Goal: Task Accomplishment & Management: Complete application form

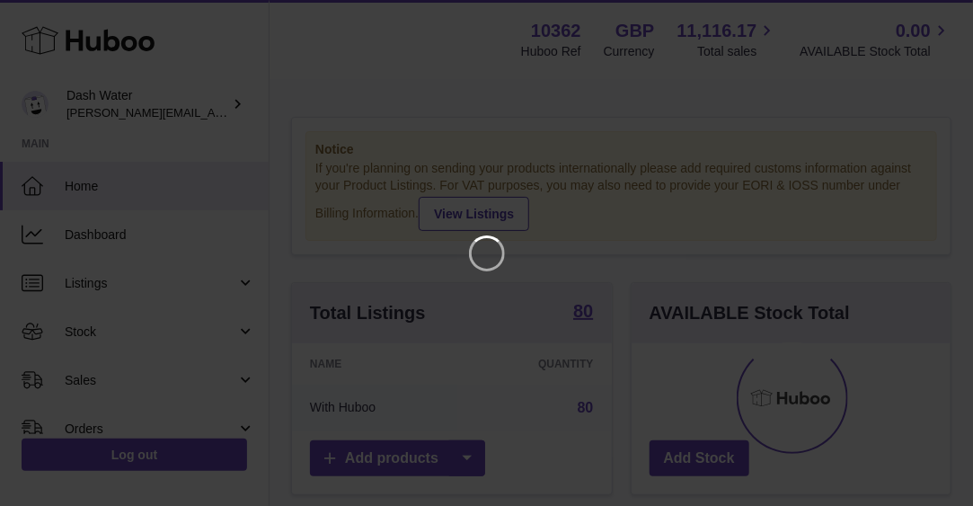
scroll to position [280, 327]
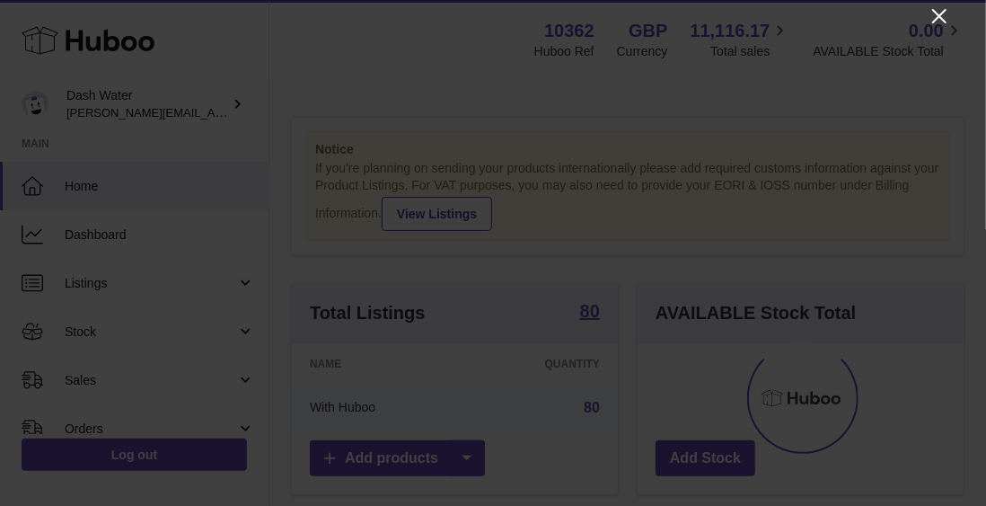
click at [932, 22] on icon "Close" at bounding box center [940, 16] width 22 height 22
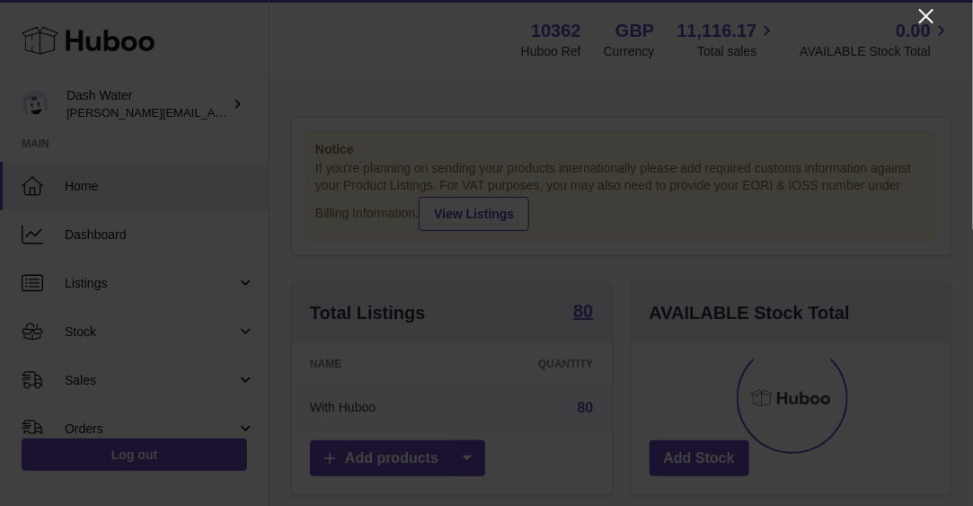
scroll to position [897748, 897707]
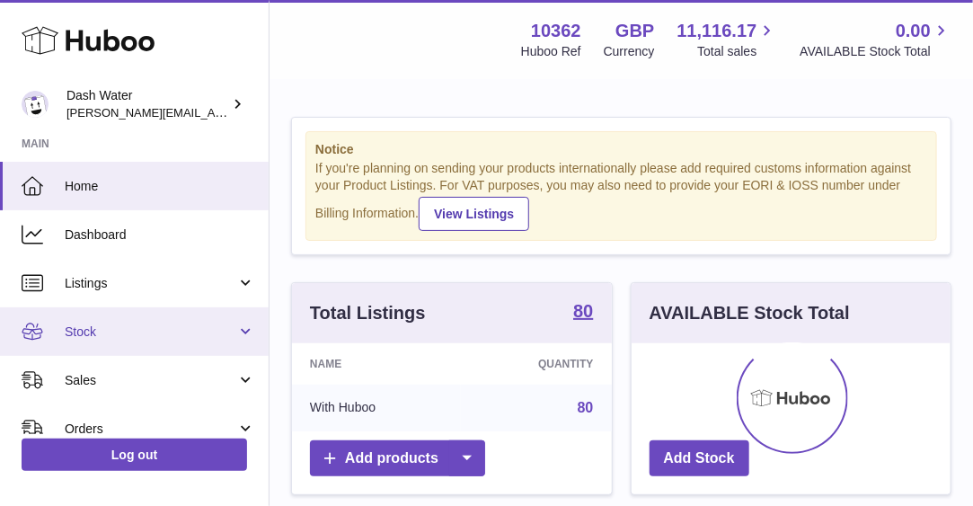
click at [183, 325] on span "Stock" at bounding box center [151, 331] width 172 height 17
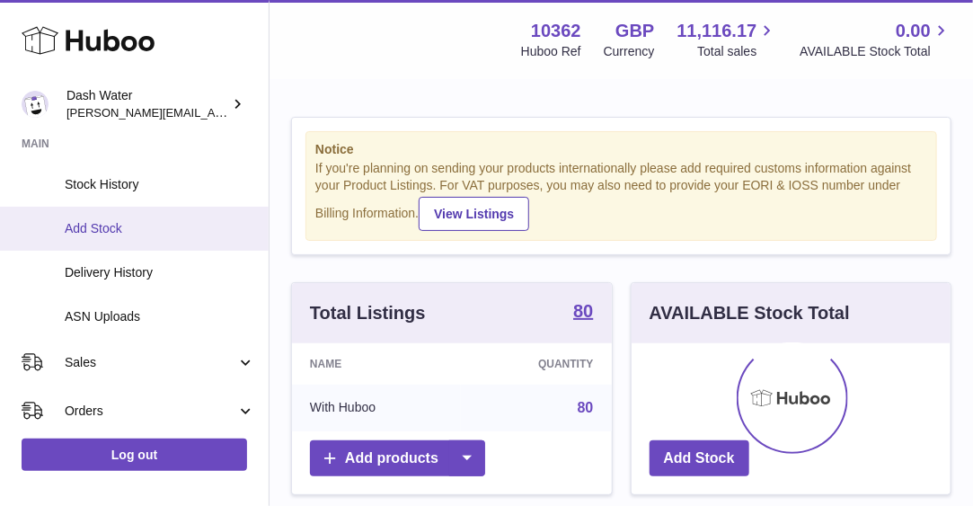
scroll to position [239, 0]
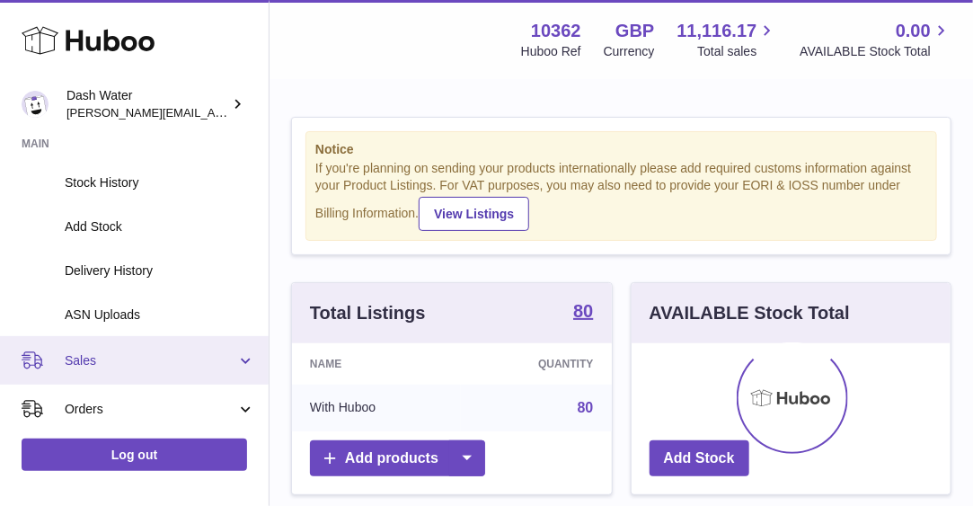
click at [158, 346] on link "Sales" at bounding box center [134, 360] width 269 height 48
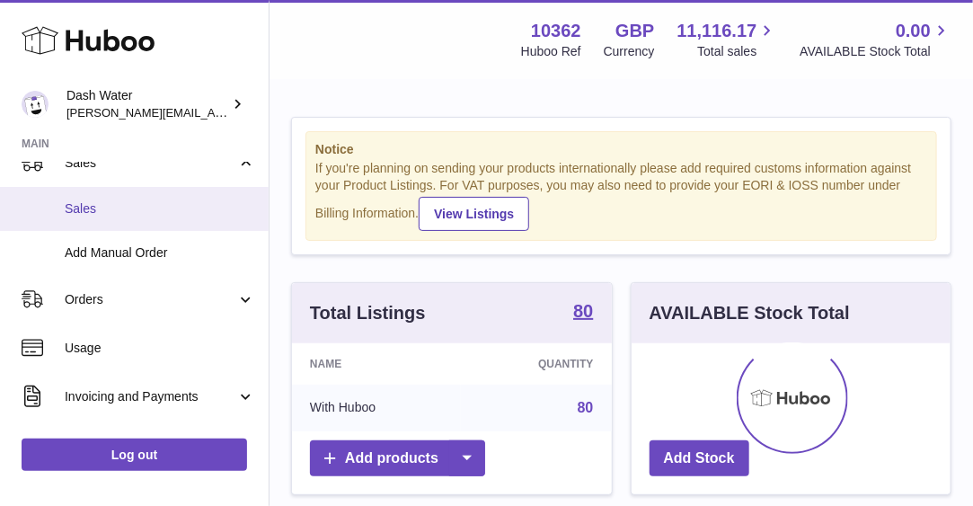
scroll to position [438, 0]
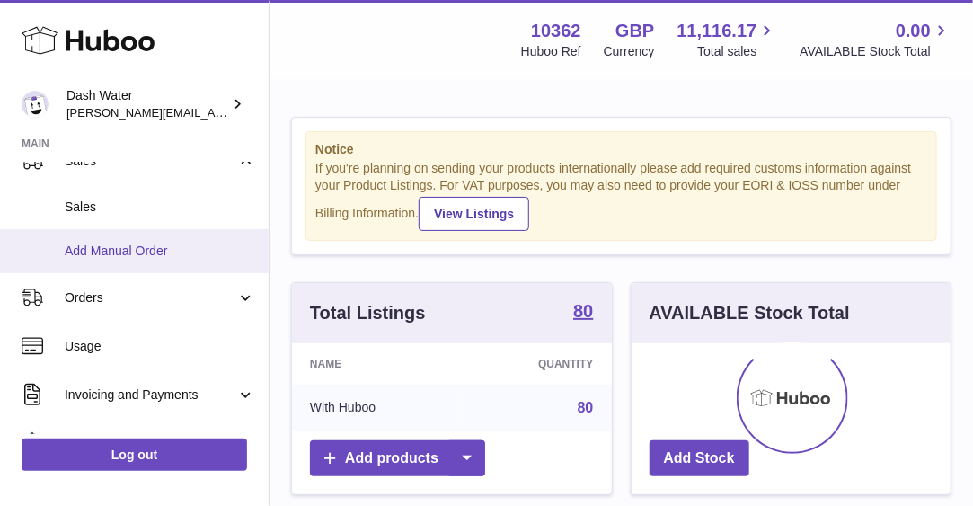
click at [139, 251] on span "Add Manual Order" at bounding box center [160, 250] width 190 height 17
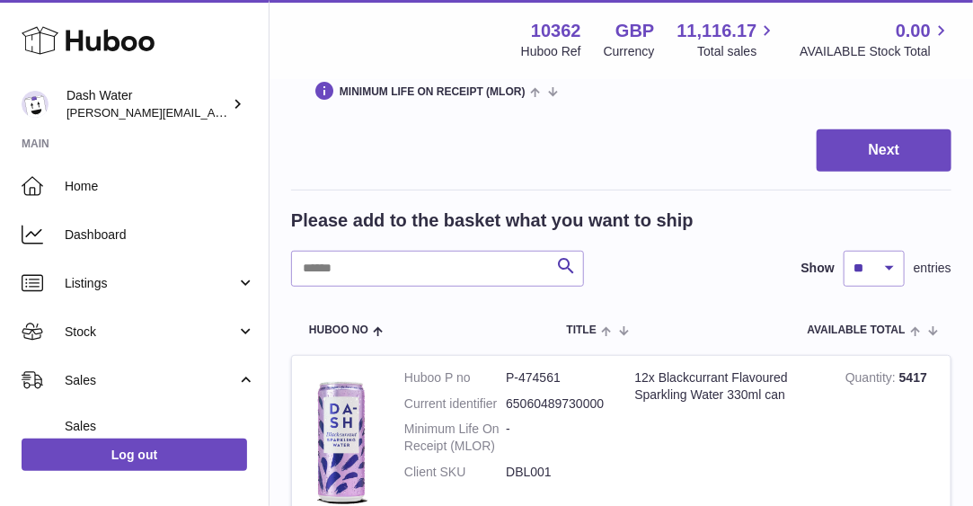
scroll to position [264, 0]
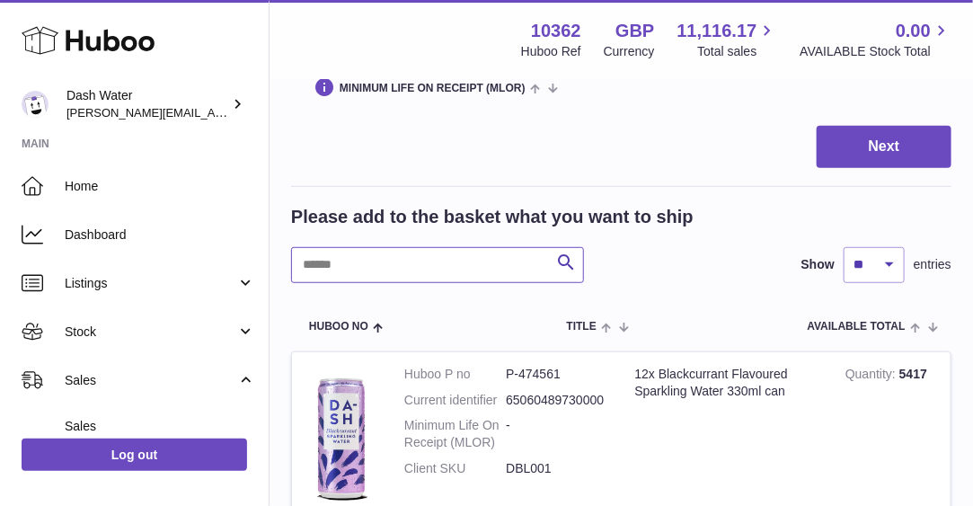
click at [489, 269] on input "text" at bounding box center [437, 265] width 293 height 36
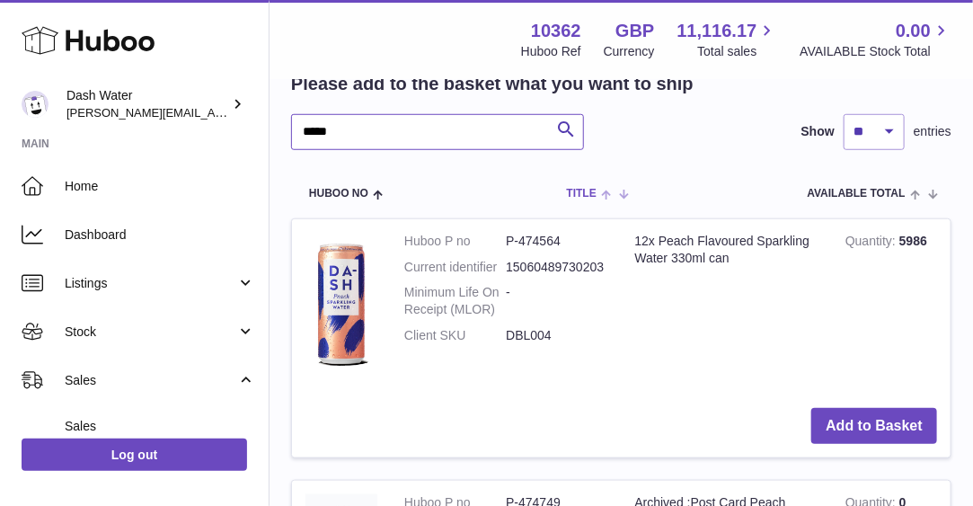
scroll to position [399, 0]
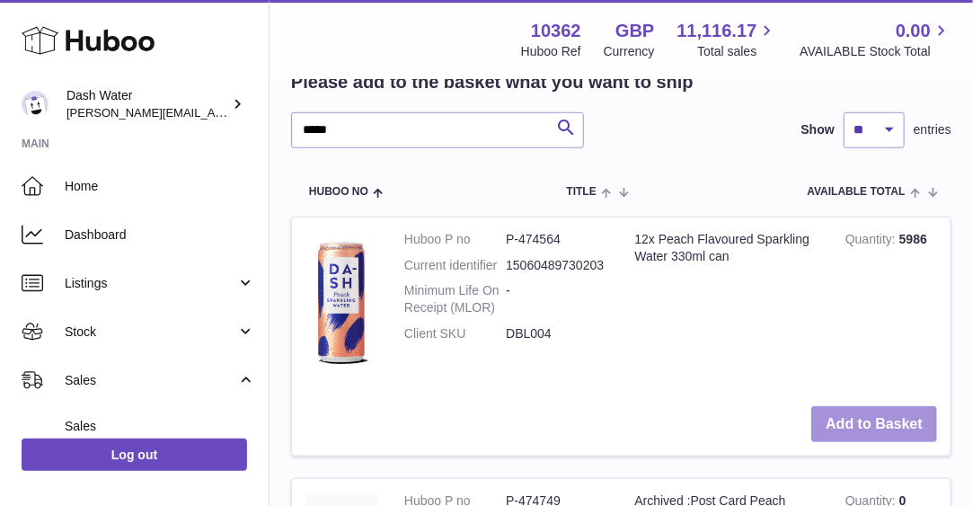
click at [835, 410] on button "Add to Basket" at bounding box center [874, 424] width 126 height 37
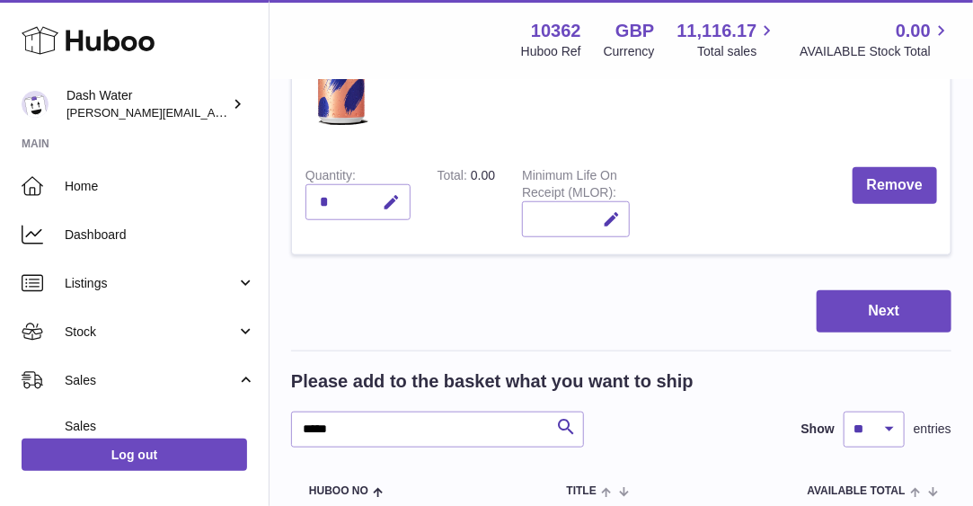
scroll to position [696, 0]
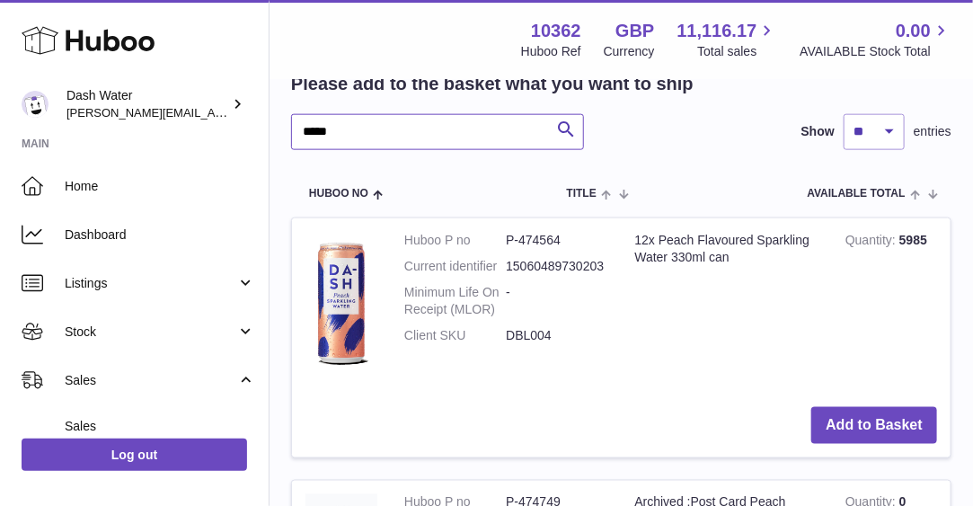
click at [389, 139] on input "*****" at bounding box center [437, 132] width 293 height 36
type input "*"
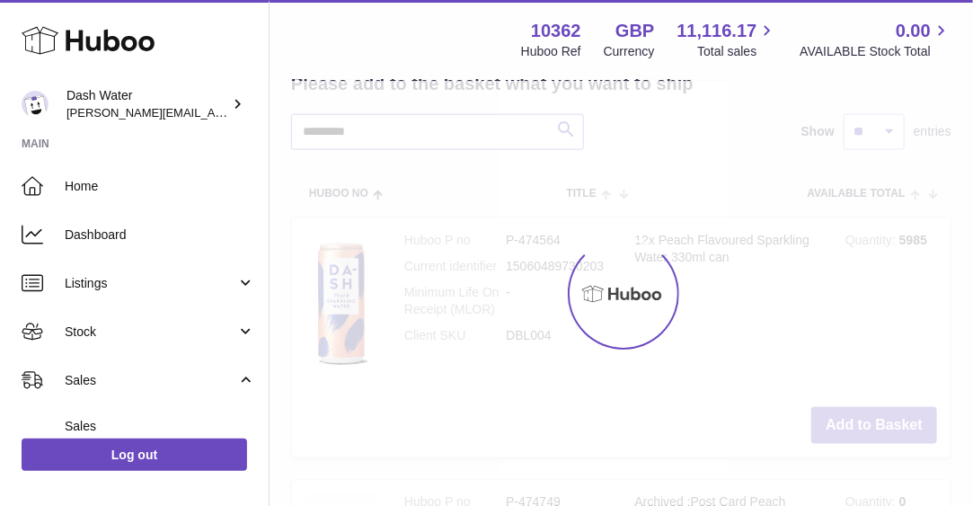
scroll to position [590, 0]
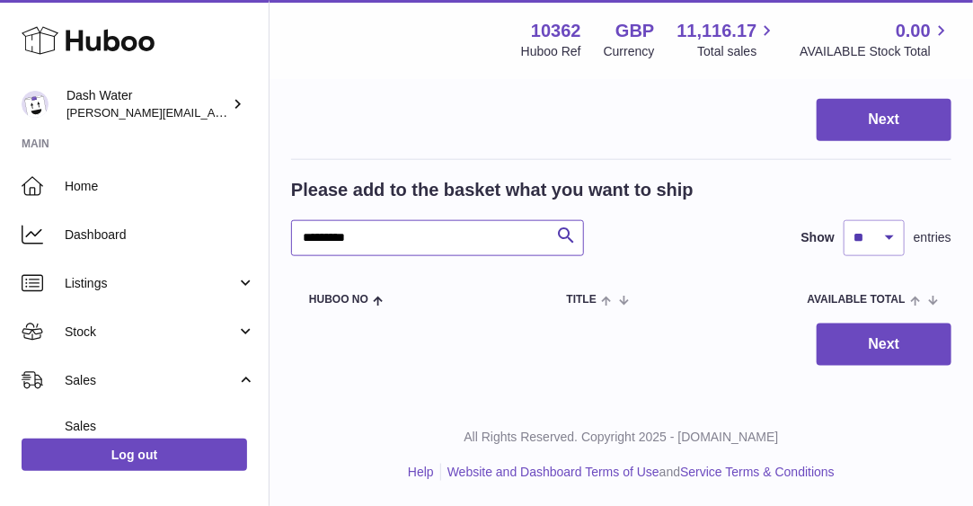
drag, startPoint x: 387, startPoint y: 239, endPoint x: 282, endPoint y: 220, distance: 106.7
type input "*********"
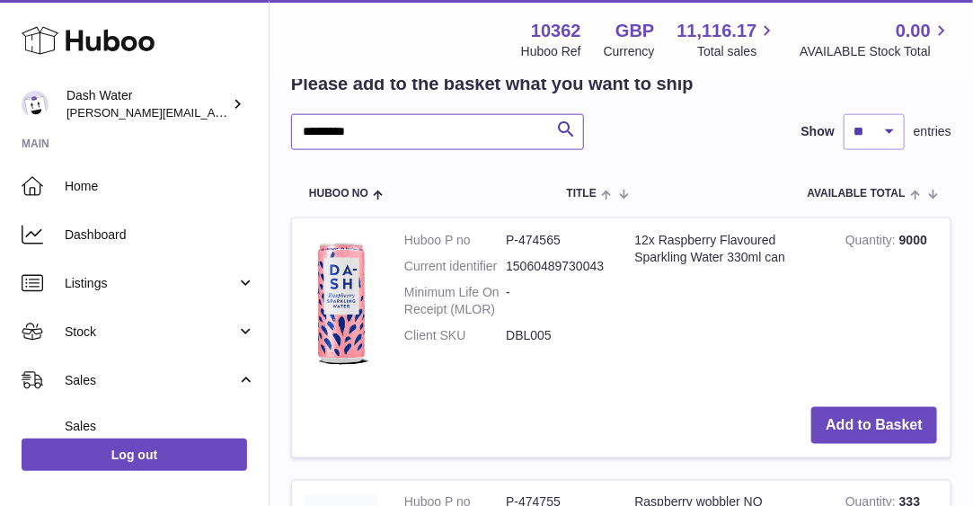
scroll to position [735, 0]
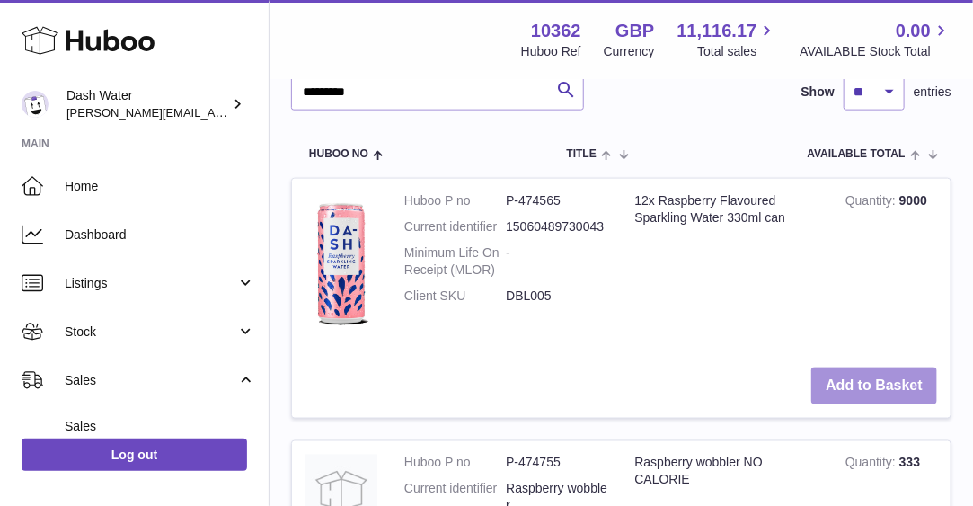
click at [873, 387] on button "Add to Basket" at bounding box center [874, 385] width 126 height 37
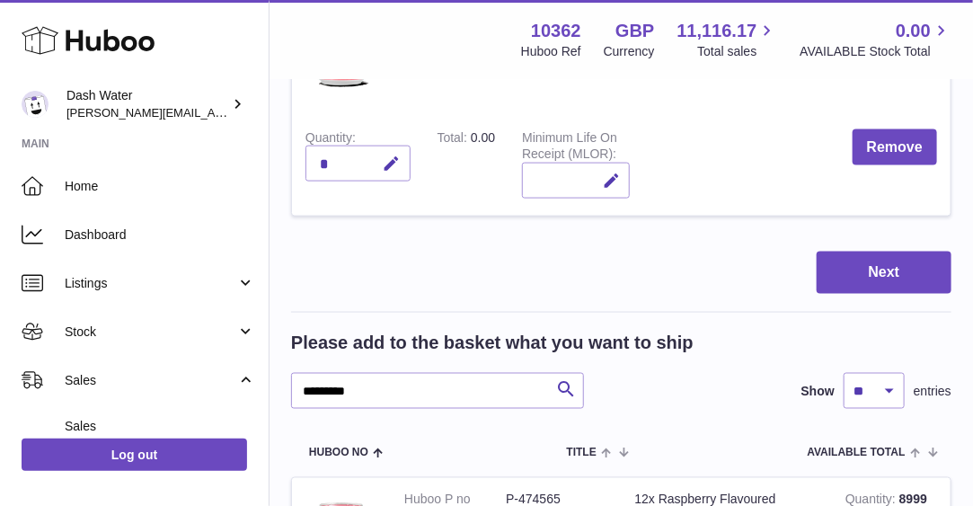
scroll to position [1033, 0]
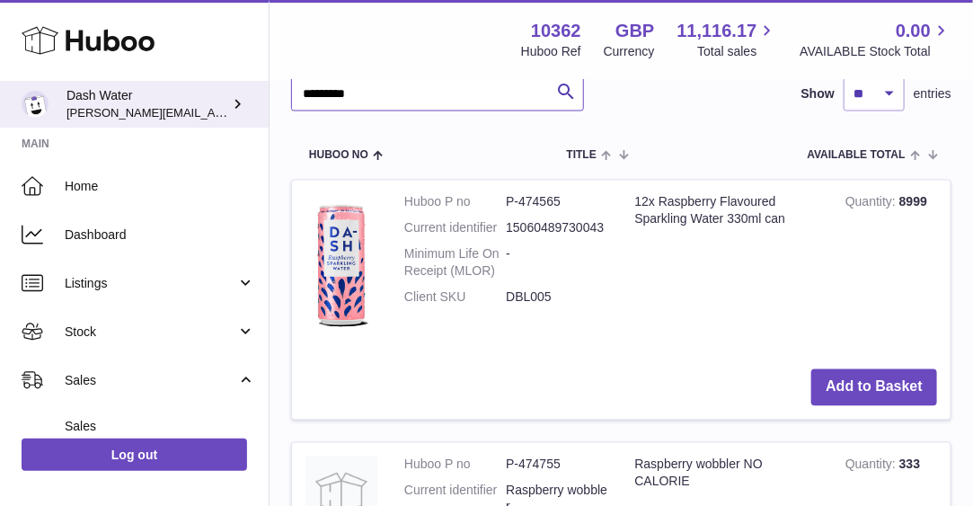
drag, startPoint x: 365, startPoint y: 92, endPoint x: 267, endPoint y: 93, distance: 97.9
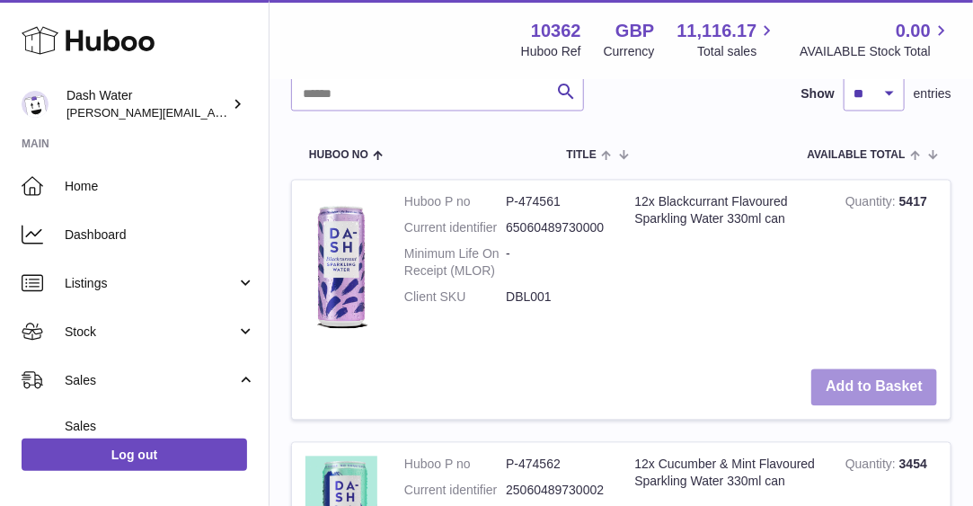
click at [842, 392] on button "Add to Basket" at bounding box center [874, 387] width 126 height 37
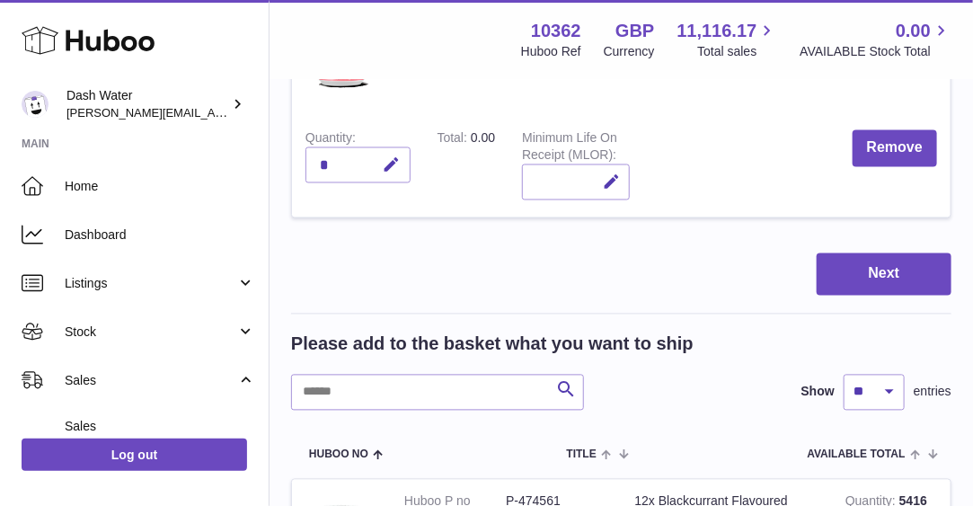
scroll to position [1331, 0]
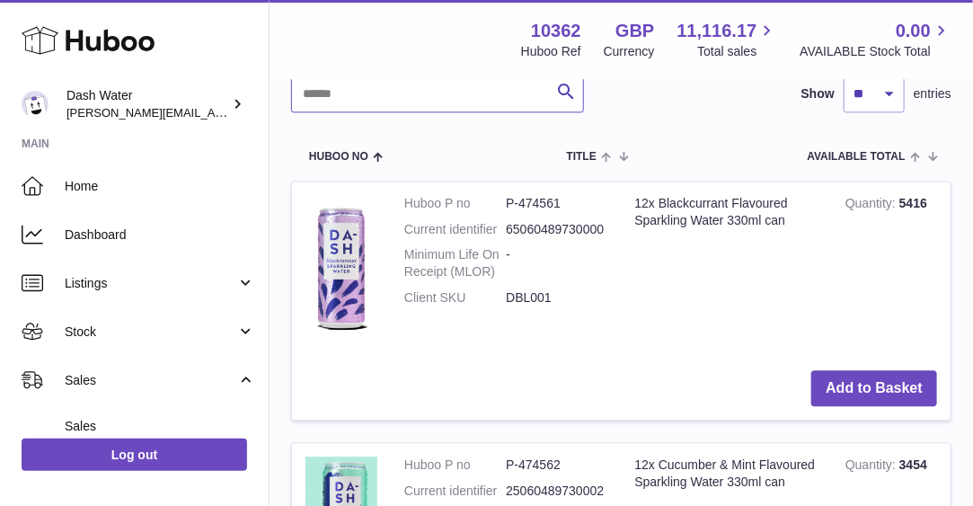
click at [408, 85] on input "text" at bounding box center [437, 94] width 293 height 36
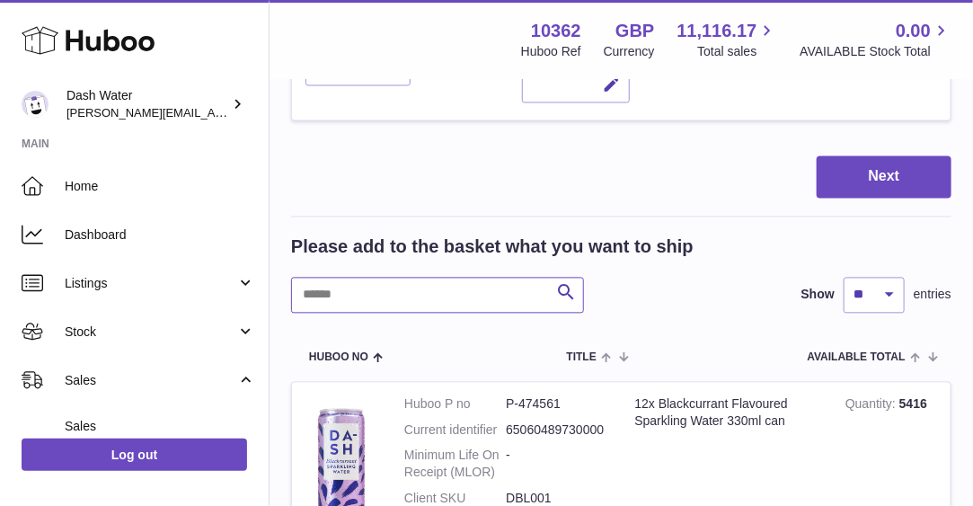
scroll to position [1128, 0]
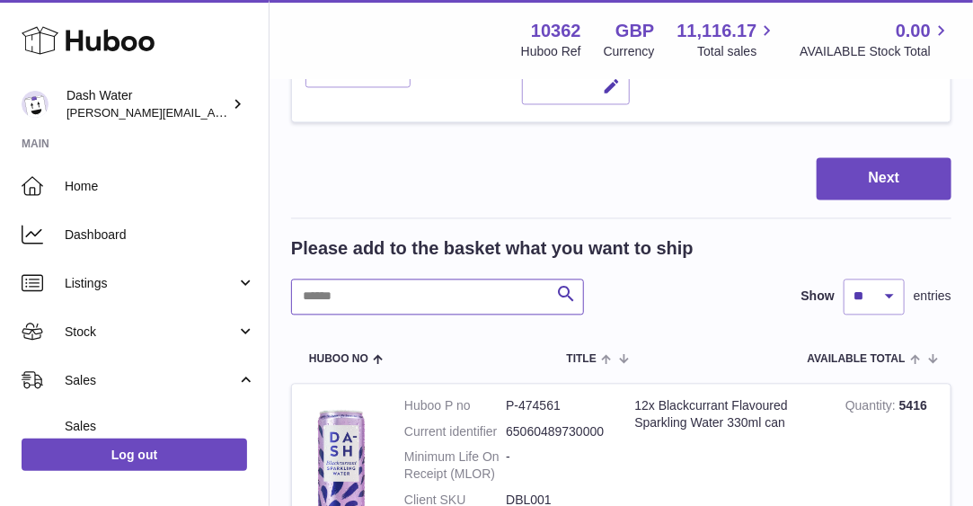
click at [410, 287] on input "text" at bounding box center [437, 297] width 293 height 36
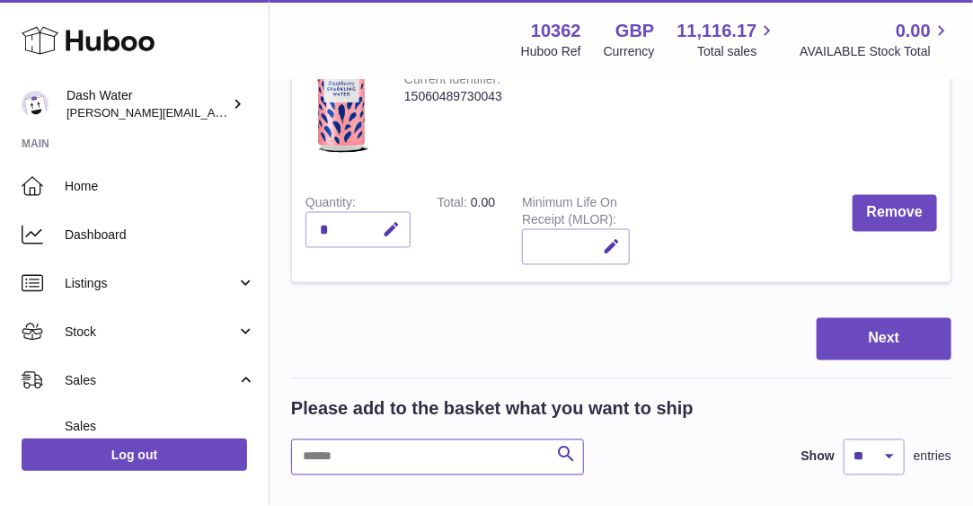
scroll to position [997, 0]
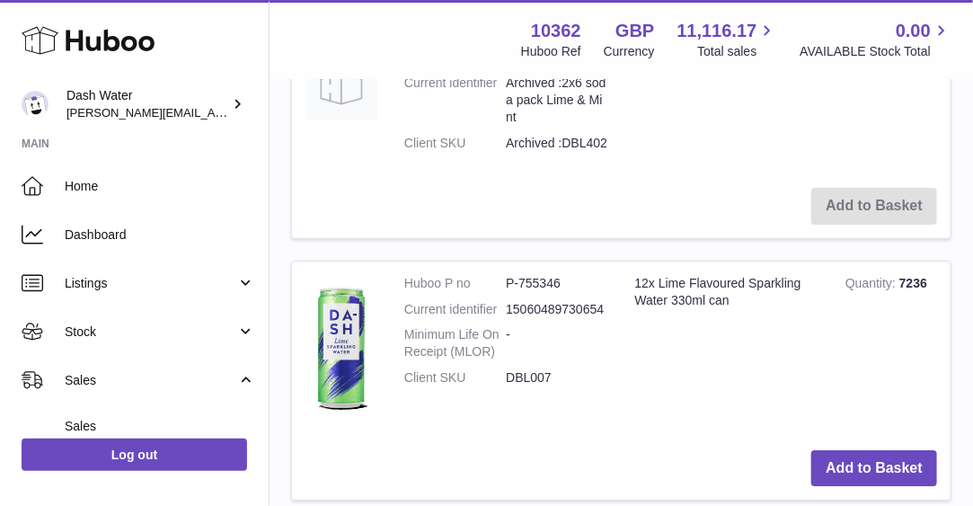
scroll to position [1895, 0]
click at [859, 453] on button "Add to Basket" at bounding box center [874, 467] width 126 height 37
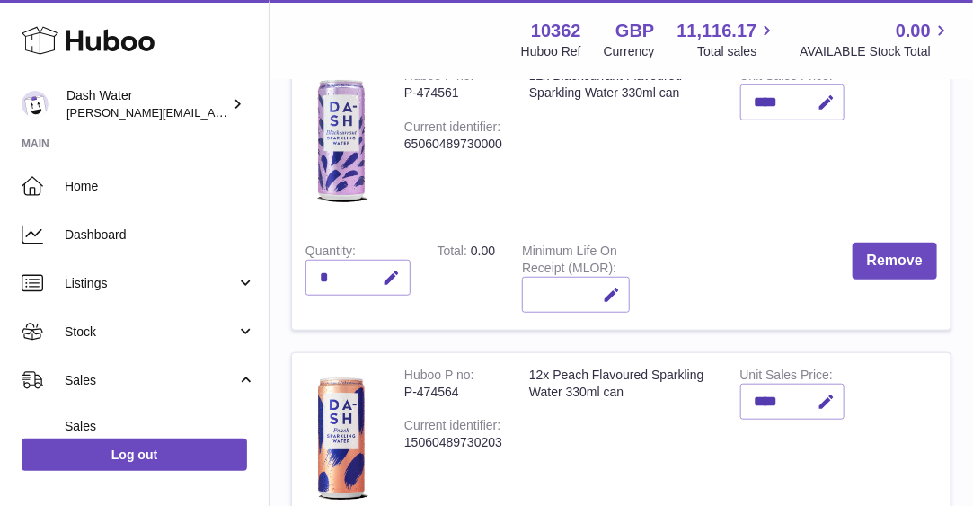
scroll to position [321, 0]
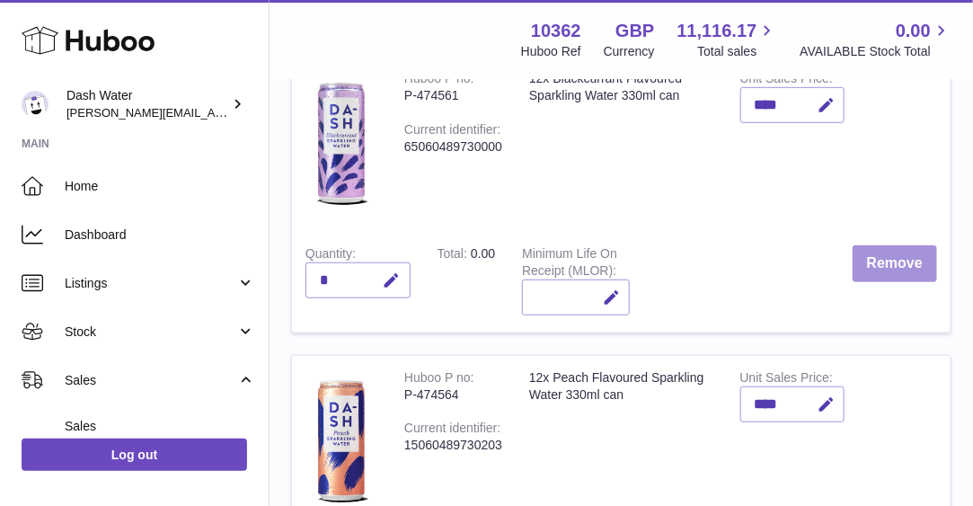
click at [869, 260] on button "Remove" at bounding box center [894, 263] width 84 height 37
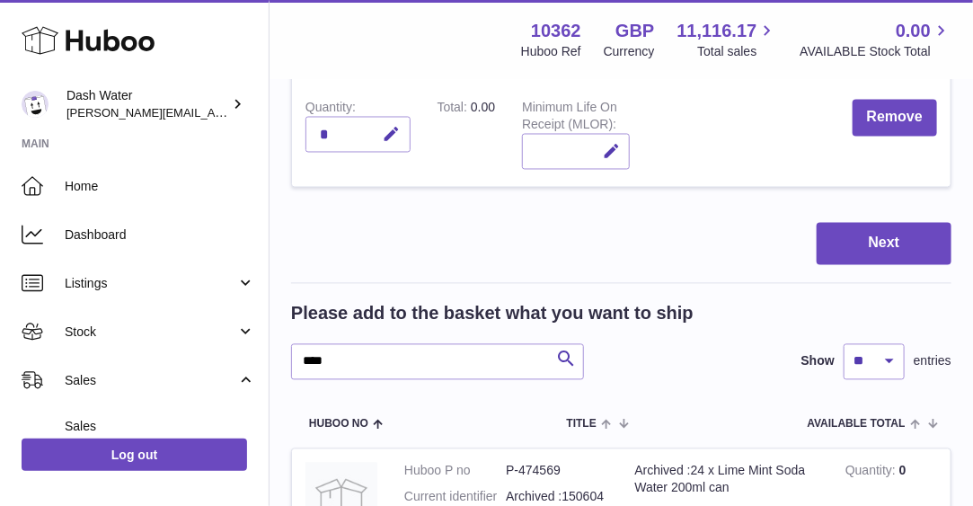
scroll to position [1072, 0]
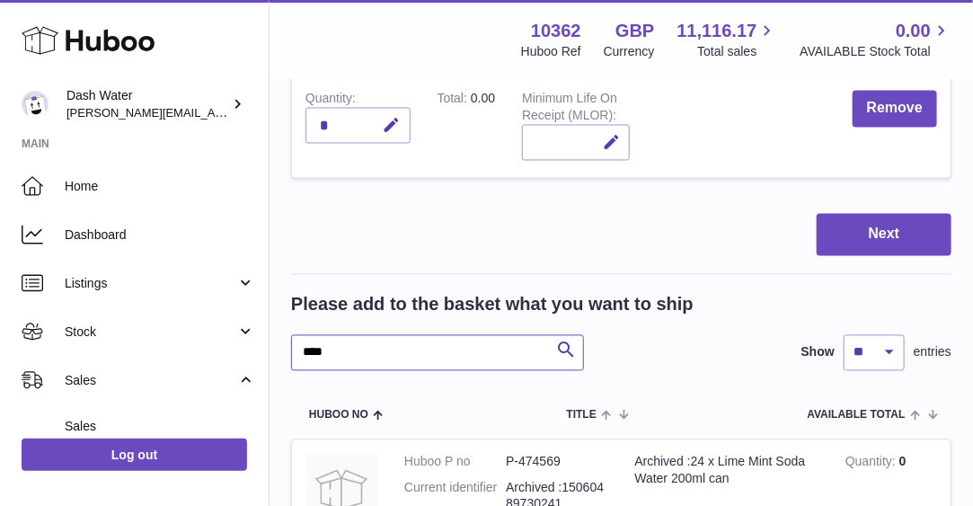
click at [359, 362] on input "****" at bounding box center [437, 353] width 293 height 36
type input "**********"
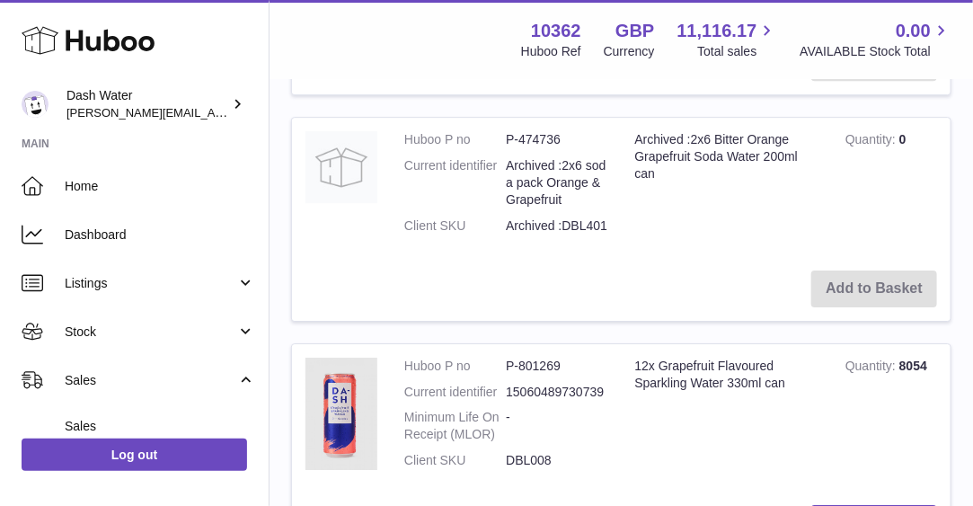
scroll to position [1959, 0]
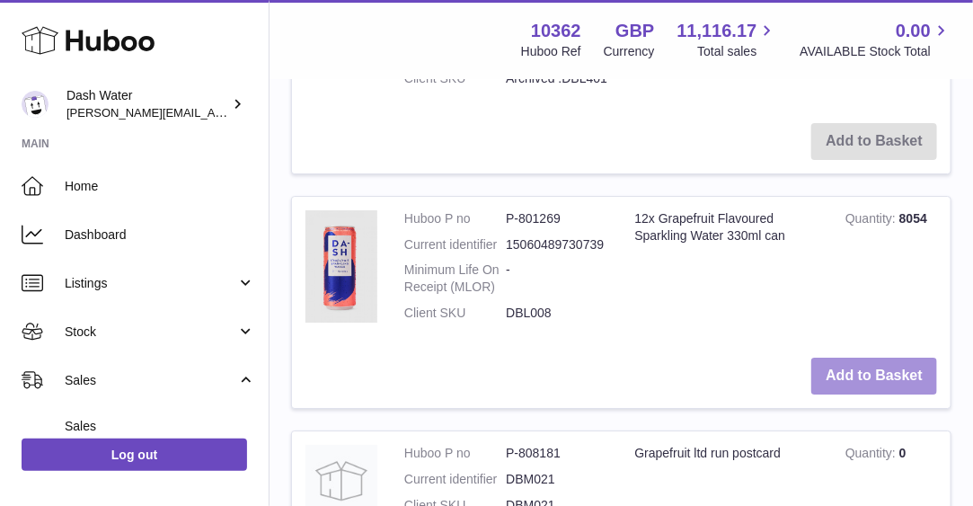
click at [827, 359] on button "Add to Basket" at bounding box center [874, 375] width 126 height 37
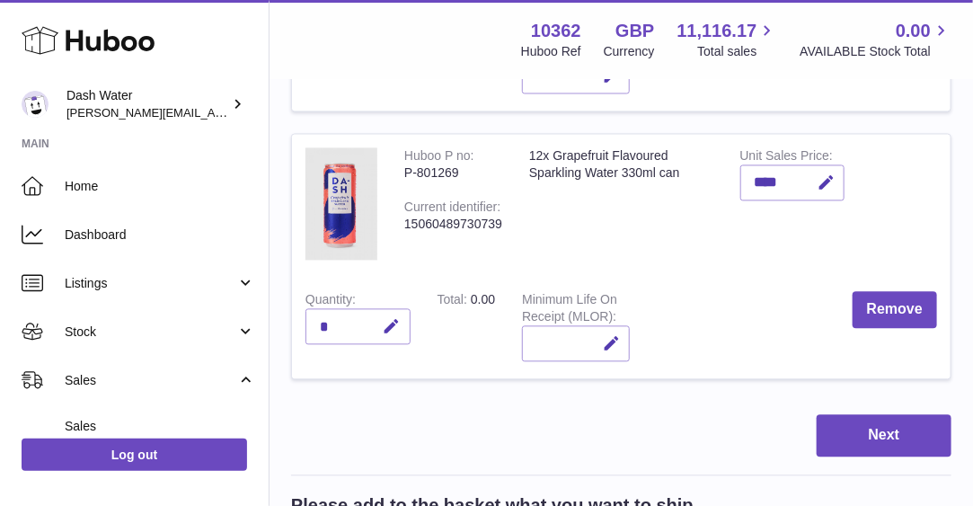
scroll to position [1140, 0]
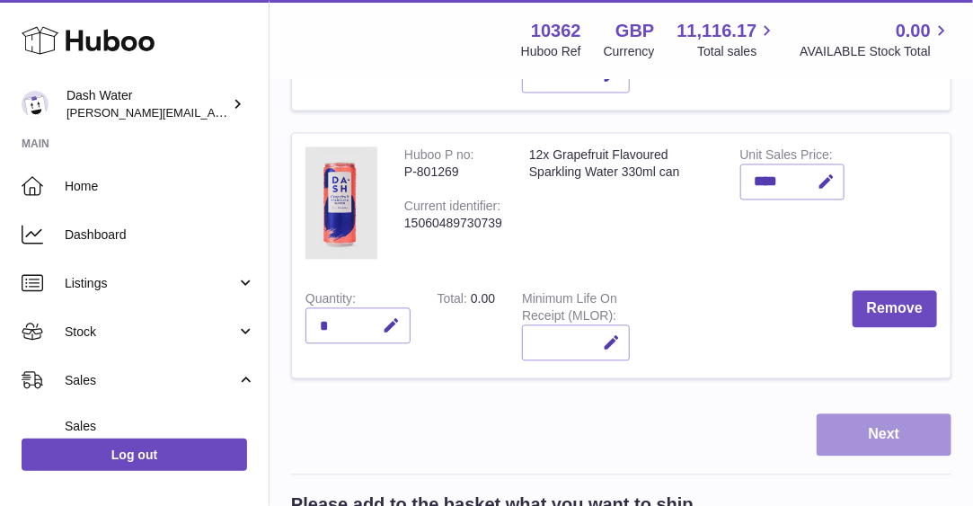
click at [828, 443] on button "Next" at bounding box center [883, 434] width 135 height 42
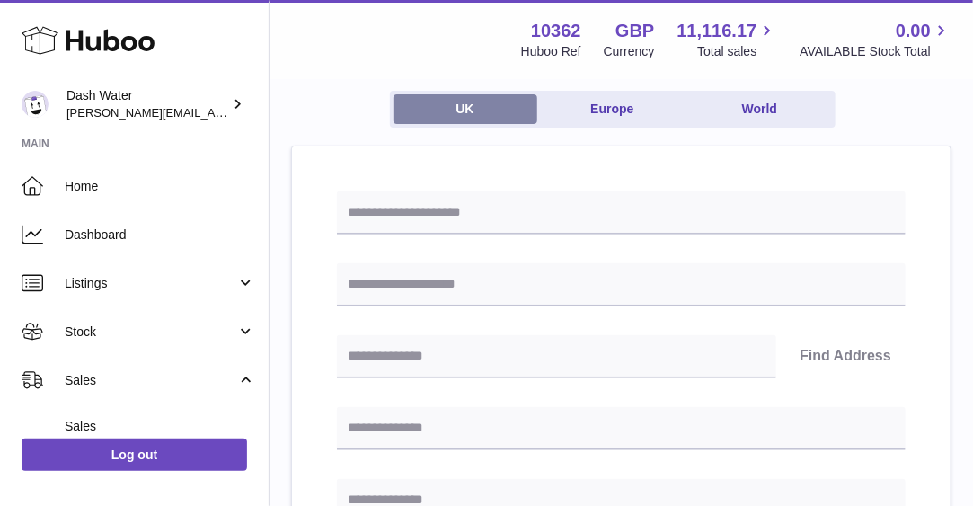
scroll to position [138, 0]
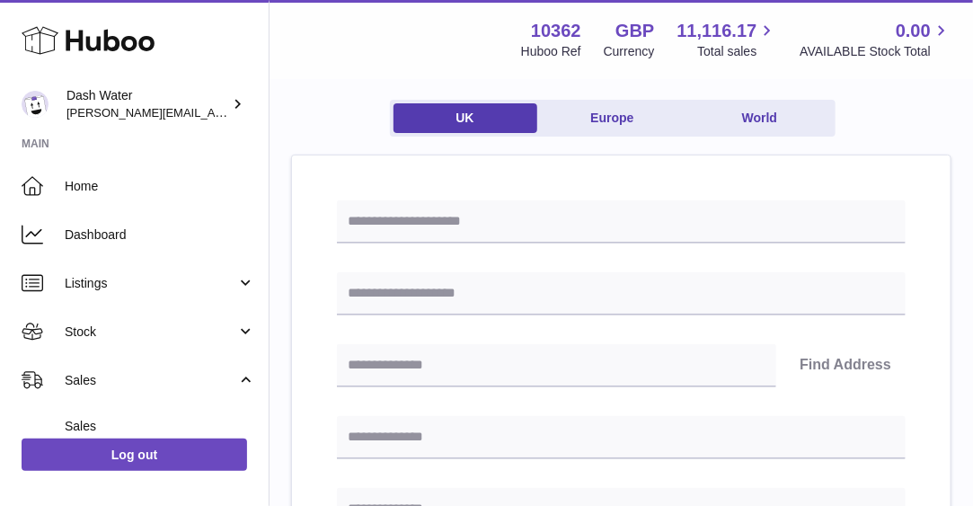
scroll to position [1061, 0]
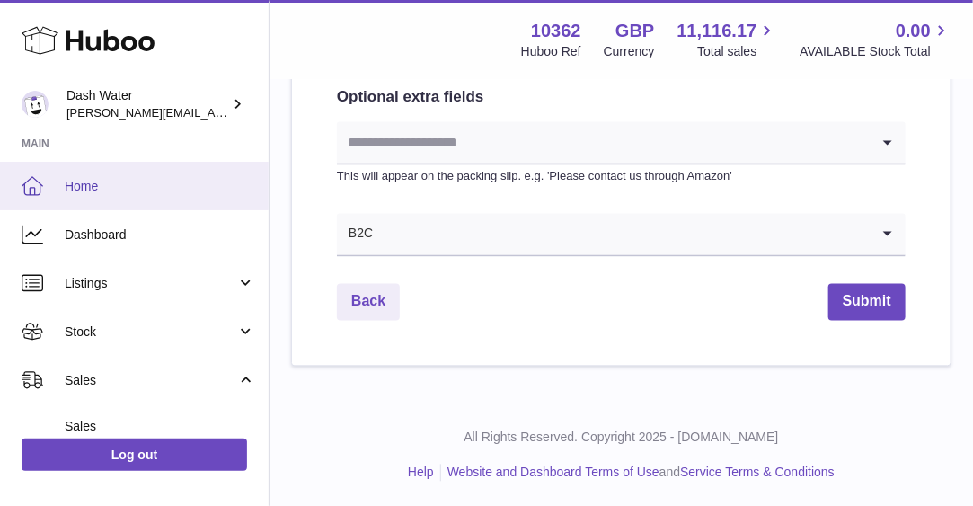
click at [79, 189] on span "Home" at bounding box center [160, 186] width 190 height 17
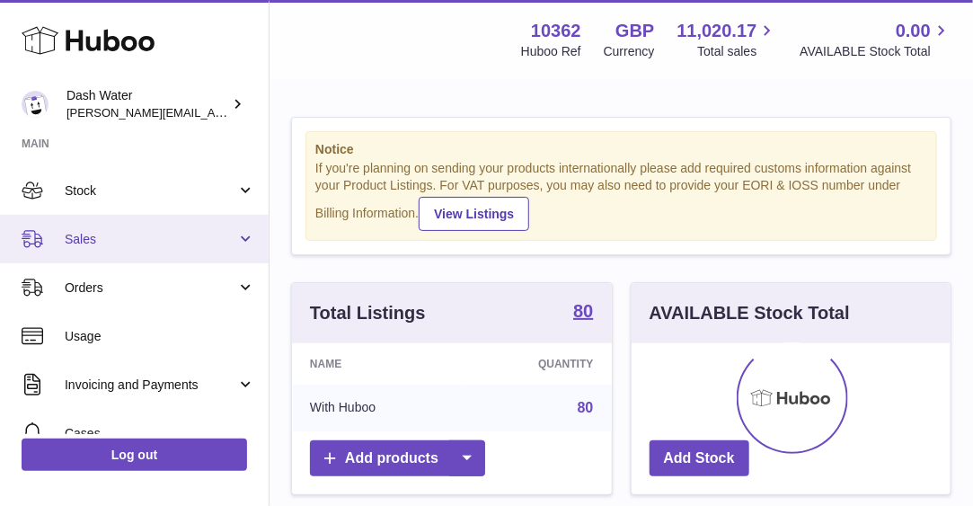
click at [185, 249] on link "Sales" at bounding box center [134, 239] width 269 height 48
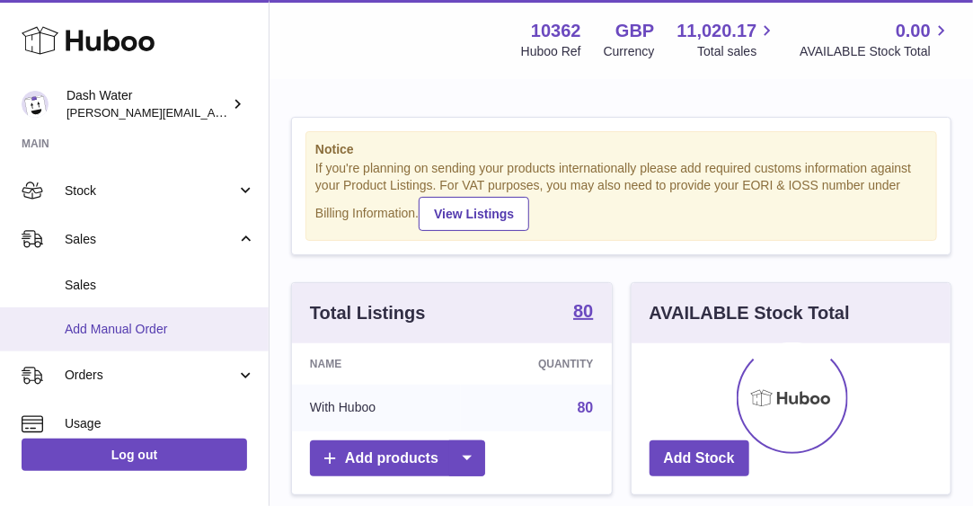
click at [137, 326] on span "Add Manual Order" at bounding box center [160, 329] width 190 height 17
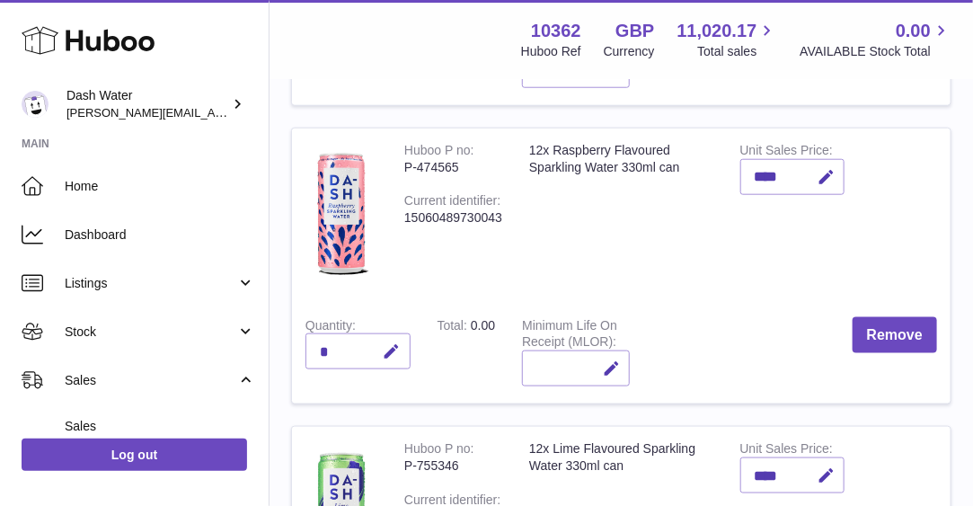
scroll to position [787, 0]
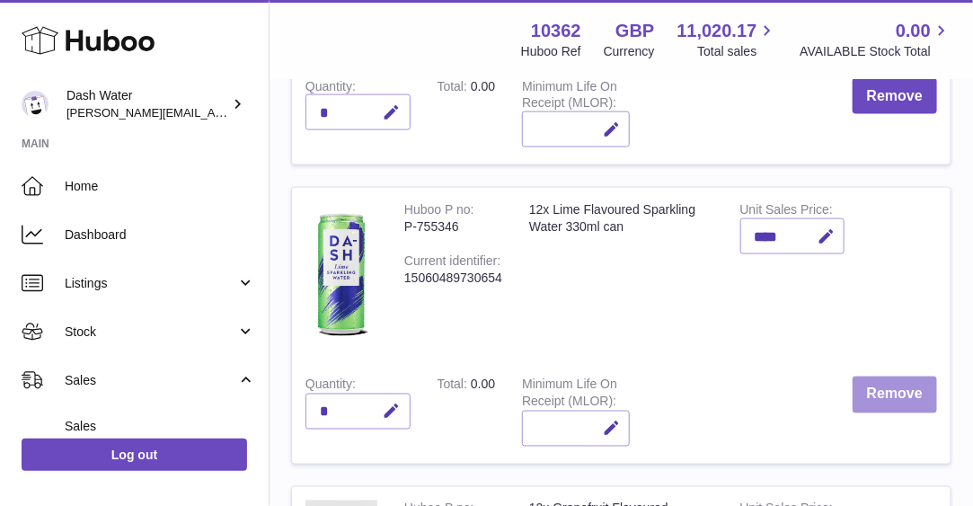
click at [884, 396] on button "Remove" at bounding box center [894, 394] width 84 height 37
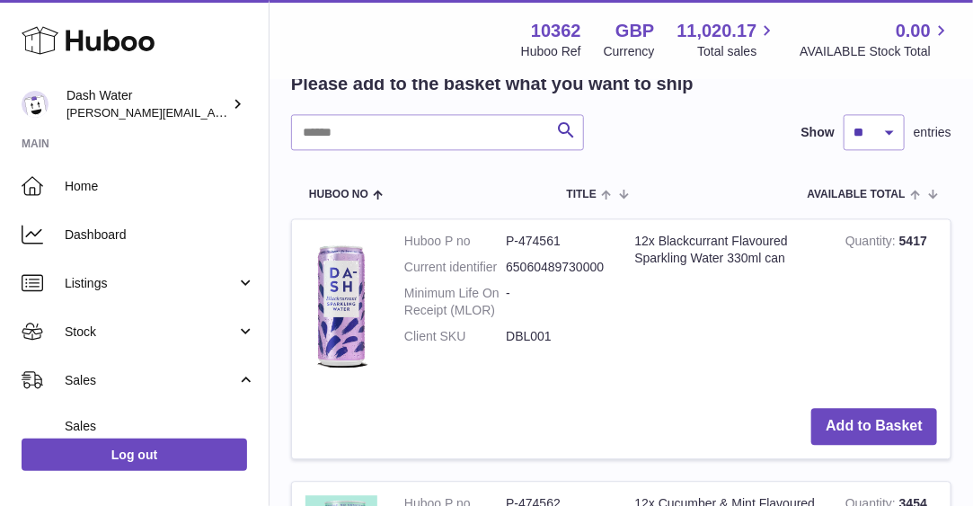
scroll to position [1263, 0]
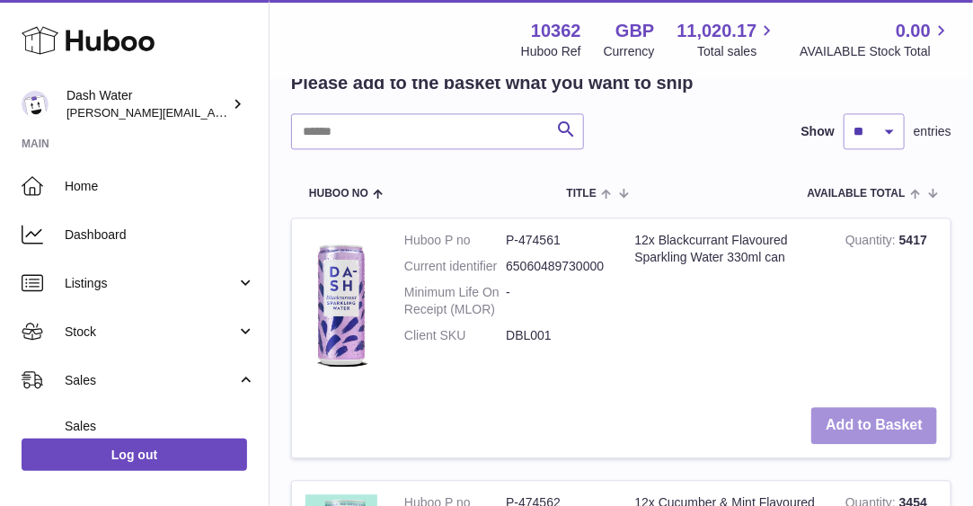
click at [857, 407] on button "Add to Basket" at bounding box center [874, 425] width 126 height 37
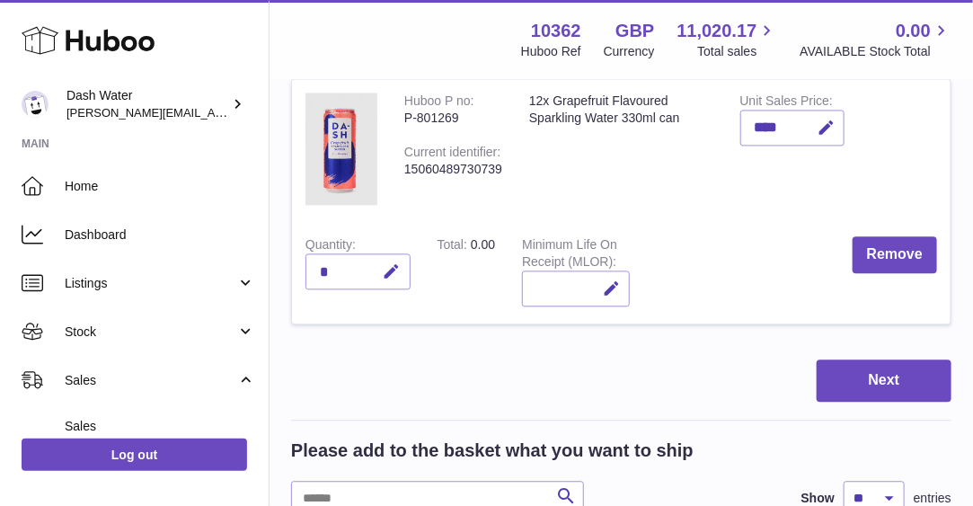
scroll to position [1205, 0]
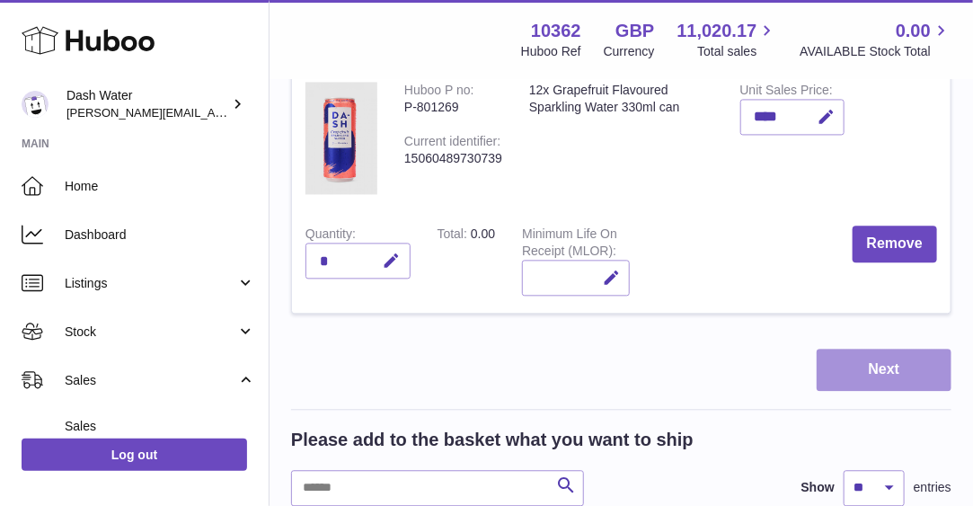
click at [875, 355] on button "Next" at bounding box center [883, 369] width 135 height 42
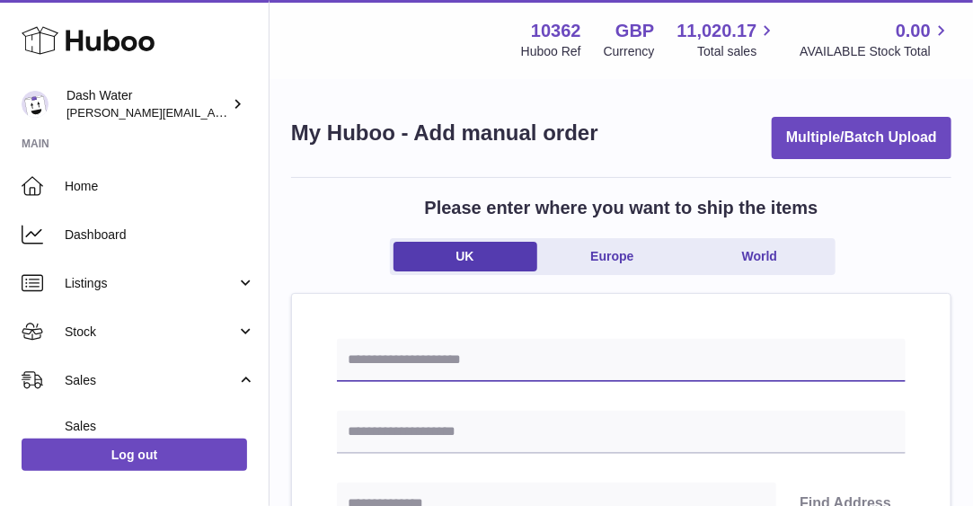
click at [528, 362] on input "text" at bounding box center [621, 360] width 568 height 43
click at [440, 364] on input "**********" at bounding box center [621, 360] width 568 height 43
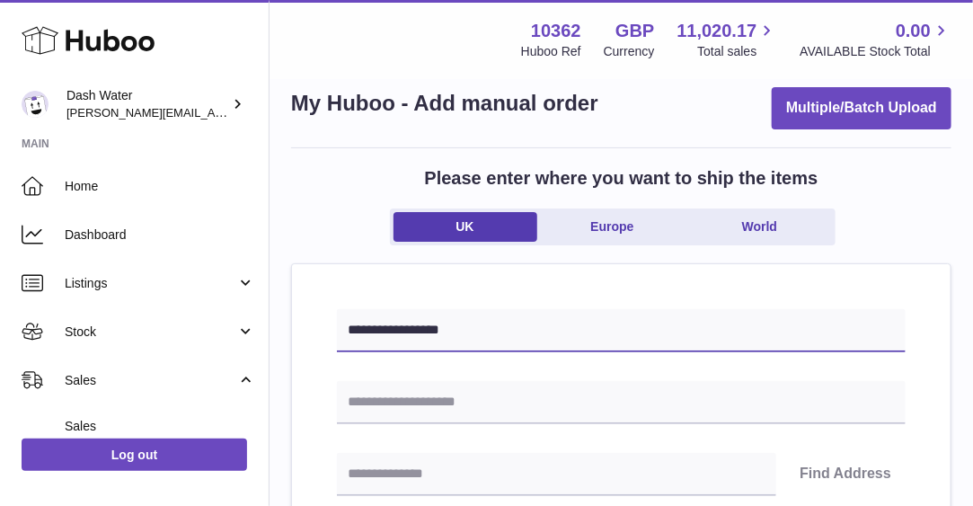
type input "**********"
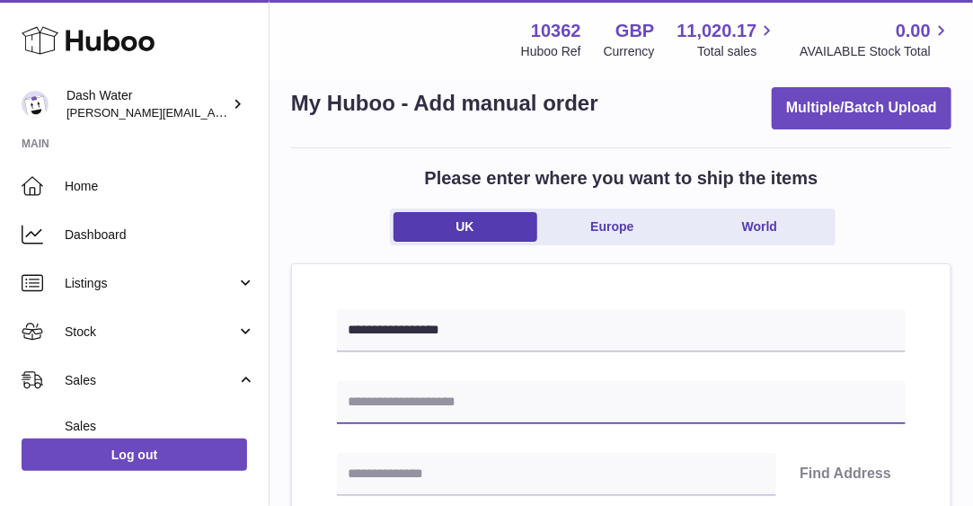
click at [422, 385] on input "text" at bounding box center [621, 402] width 568 height 43
type input "**********"
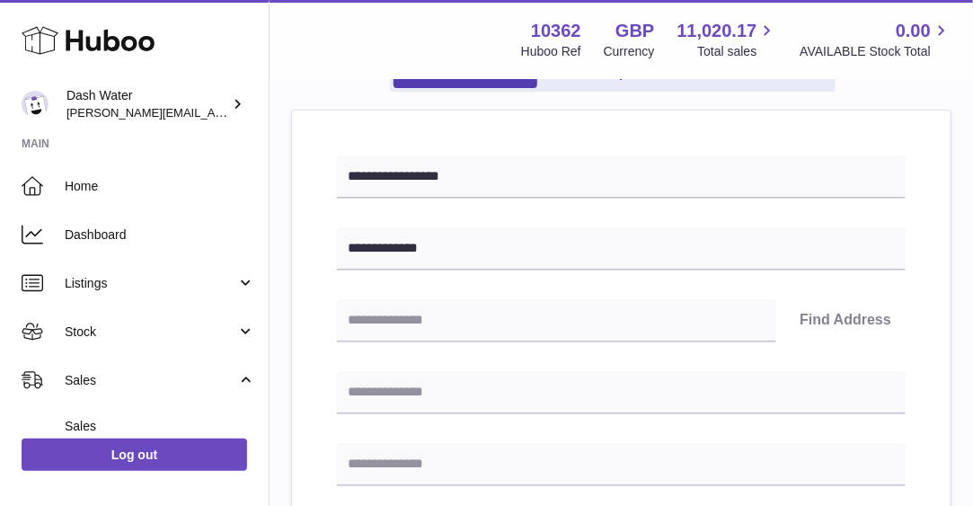
scroll to position [190, 0]
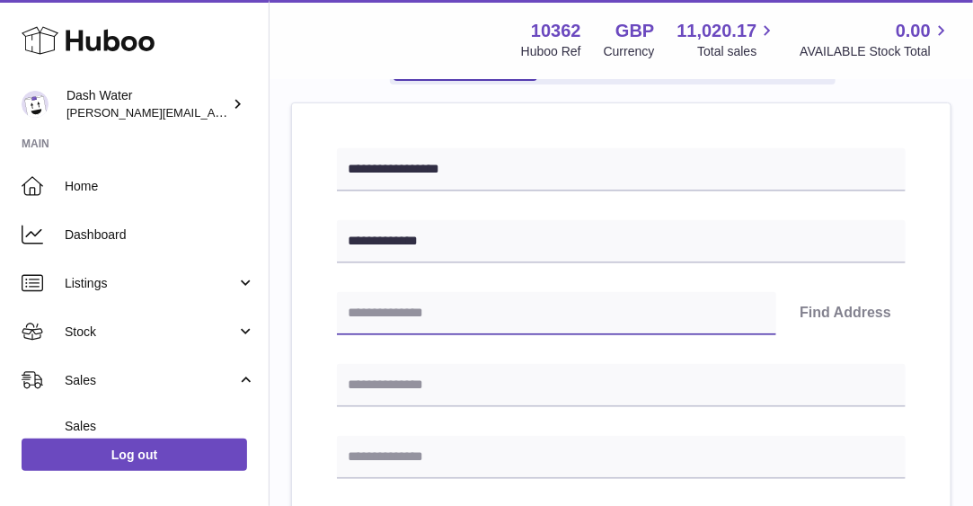
click at [415, 309] on input "text" at bounding box center [556, 313] width 439 height 43
type input "********"
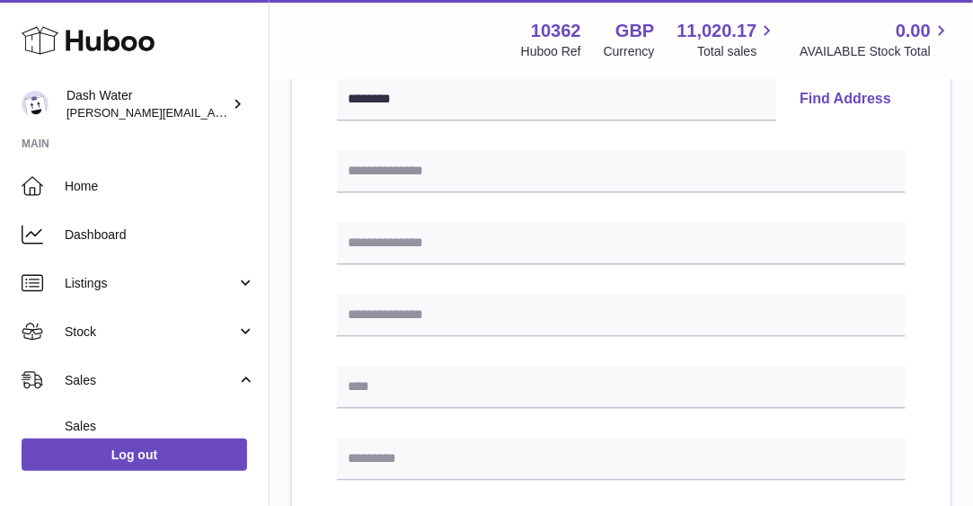
scroll to position [418, 0]
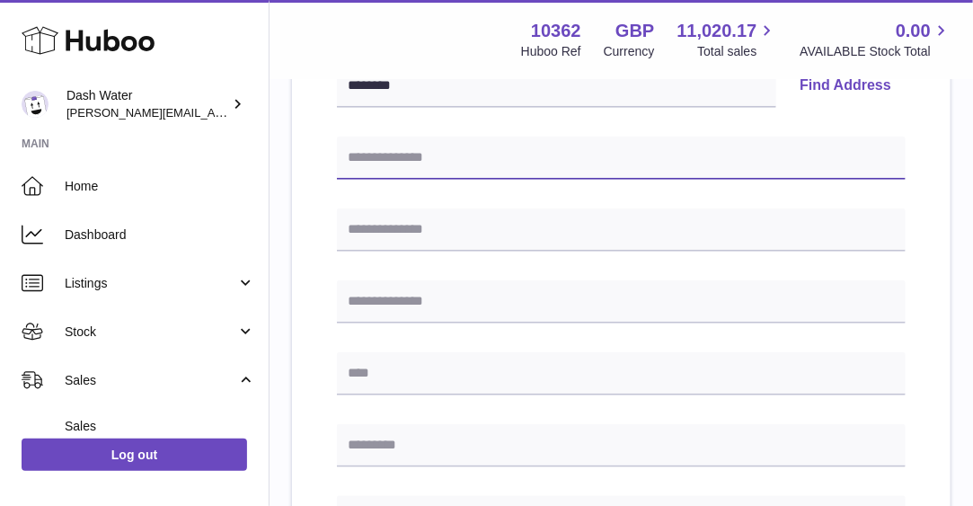
click at [396, 157] on input "text" at bounding box center [621, 158] width 568 height 43
type input "**********"
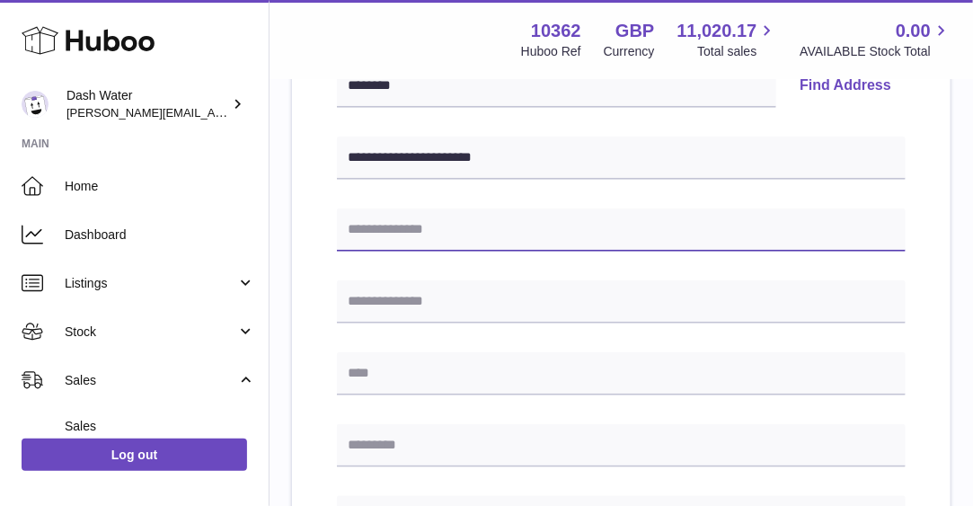
click at [407, 223] on input "text" at bounding box center [621, 229] width 568 height 43
type input "**********"
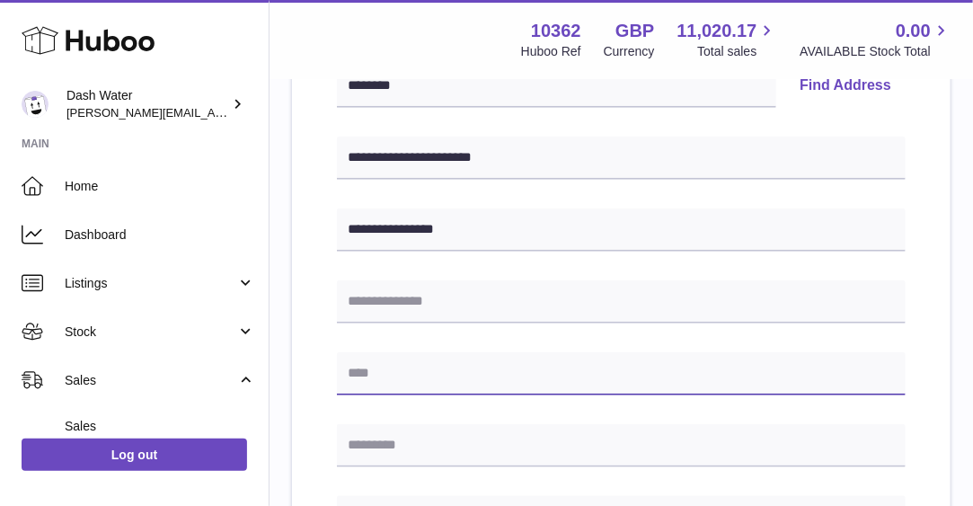
click at [369, 375] on input "text" at bounding box center [621, 373] width 568 height 43
type input "******"
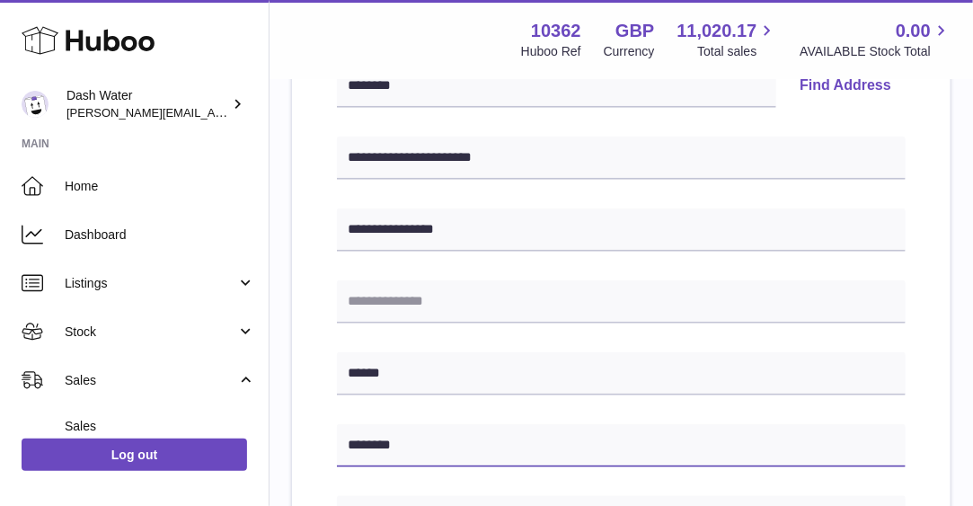
type input "********"
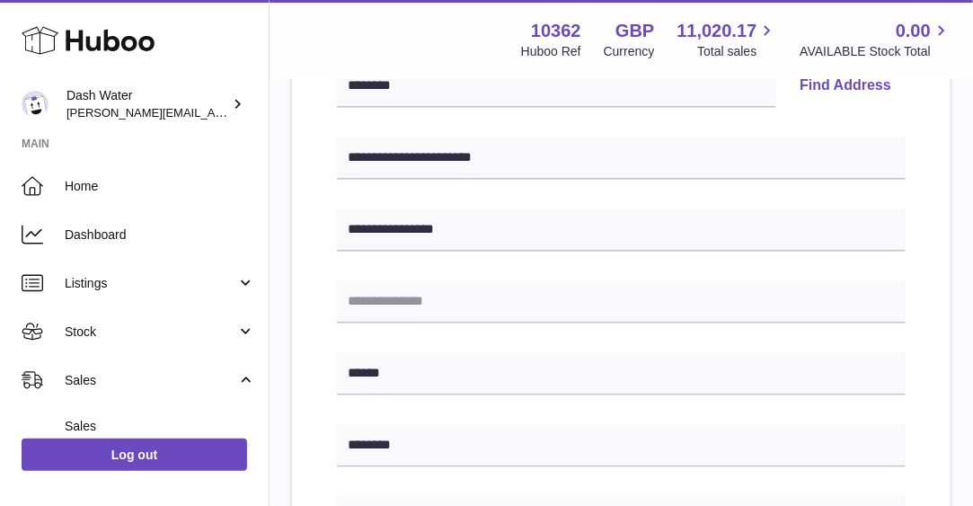
click at [304, 349] on div "**********" at bounding box center [621, 442] width 658 height 1133
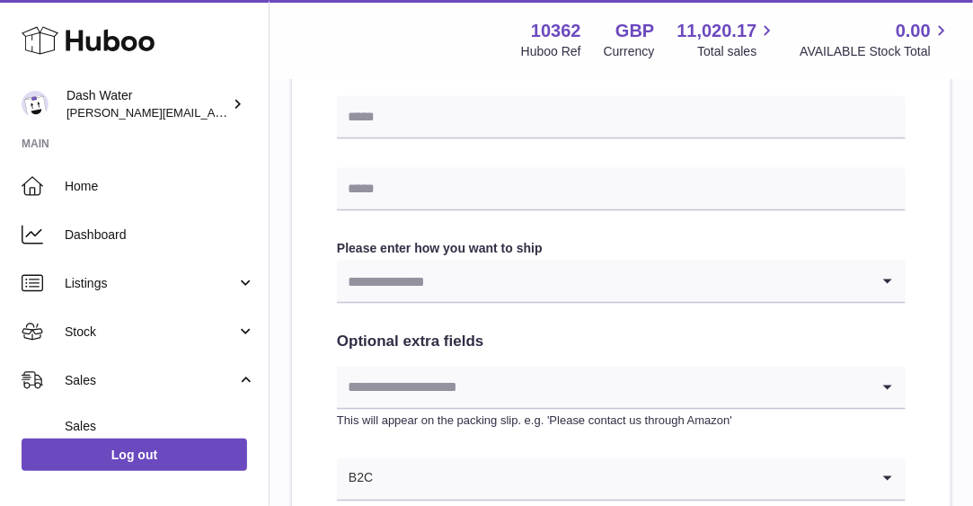
scroll to position [820, 0]
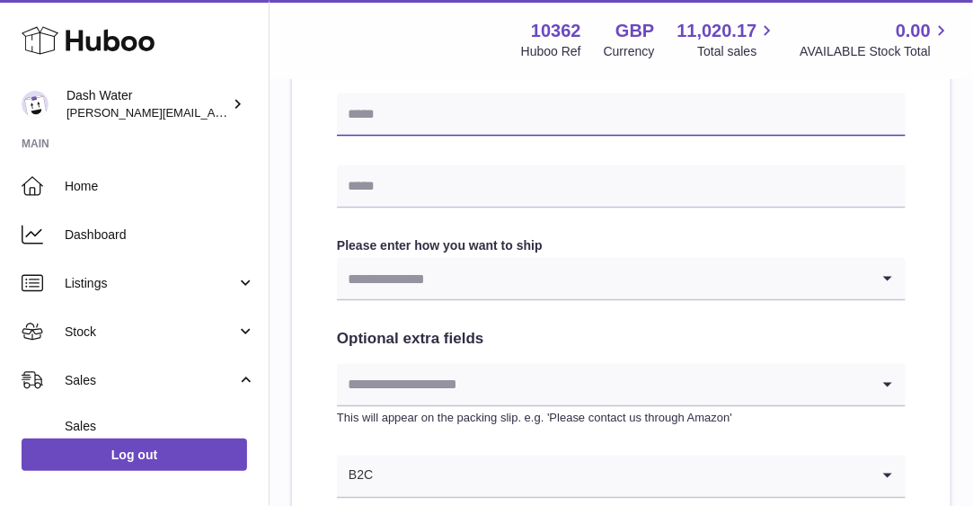
click at [396, 123] on input "text" at bounding box center [621, 114] width 568 height 43
type input "**********"
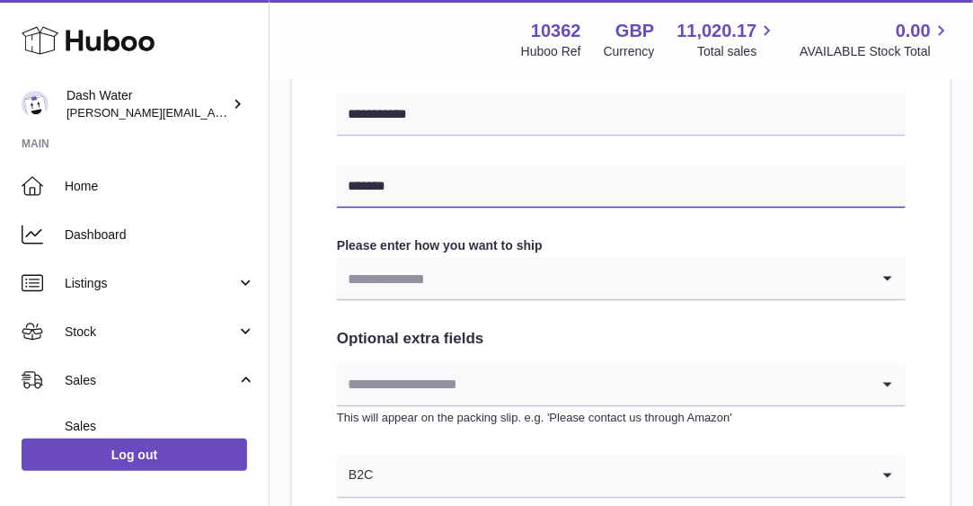
type input "**********"
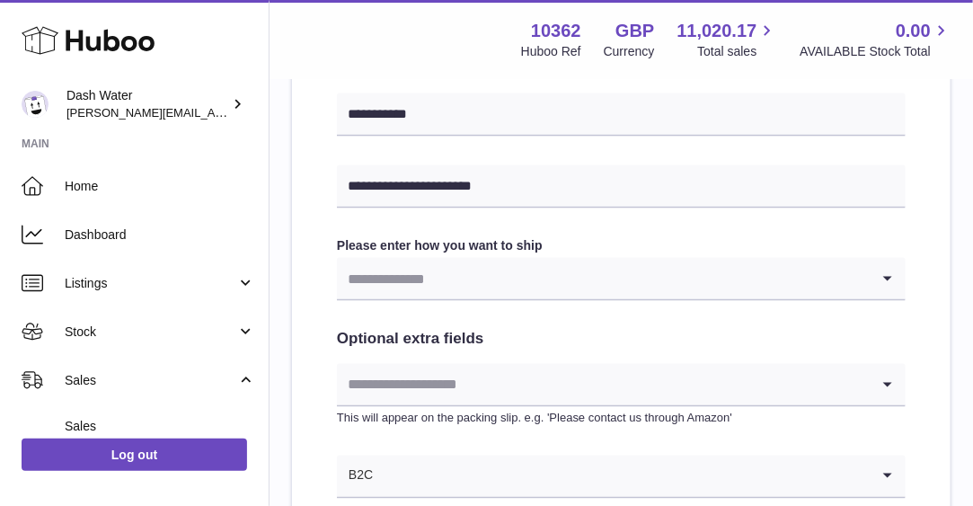
click at [400, 274] on input "Search for option" at bounding box center [603, 278] width 533 height 41
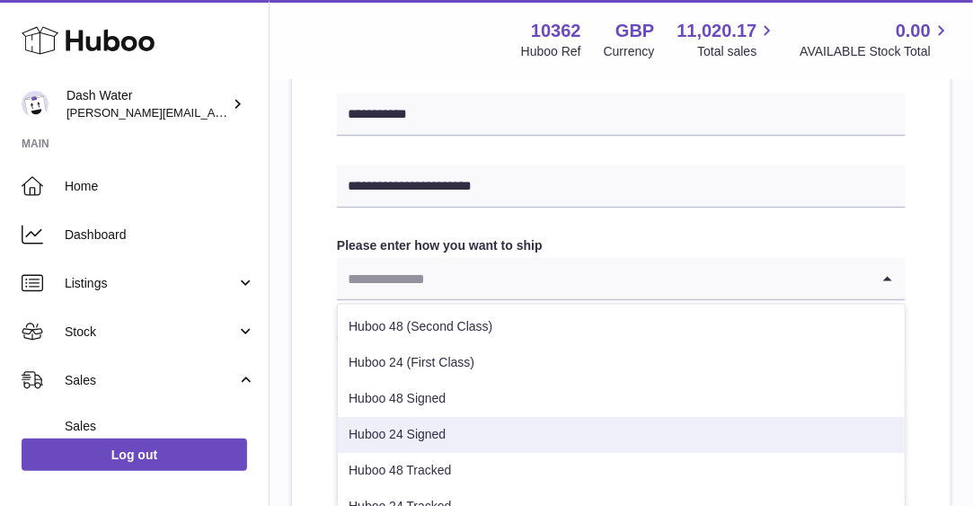
scroll to position [44, 0]
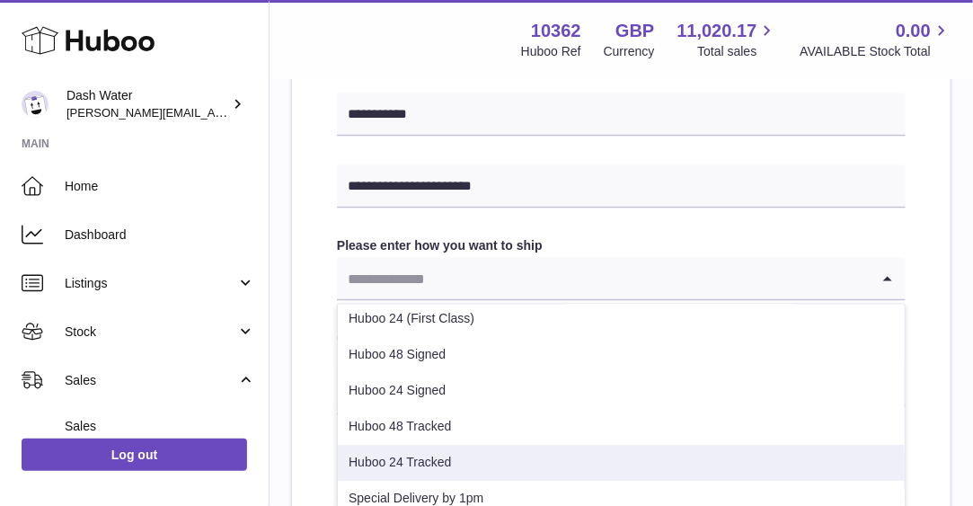
click at [385, 452] on li "Huboo 24 Tracked" at bounding box center [621, 463] width 567 height 36
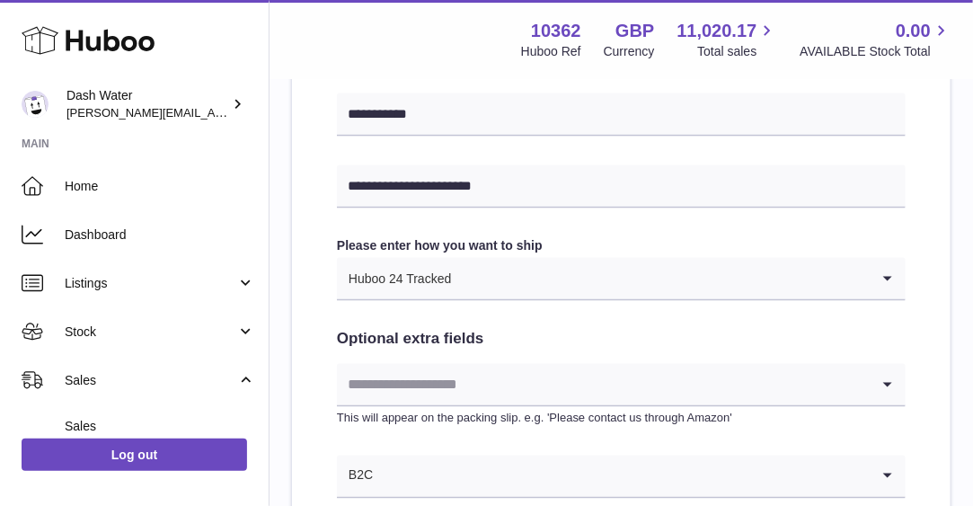
click at [306, 404] on div "**********" at bounding box center [621, 40] width 658 height 1133
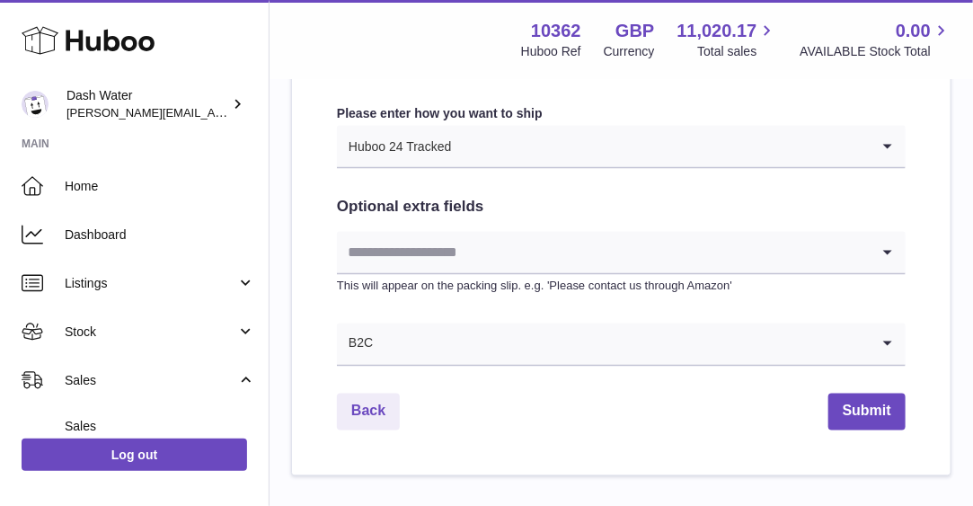
scroll to position [953, 0]
click at [841, 404] on button "Submit" at bounding box center [866, 410] width 77 height 37
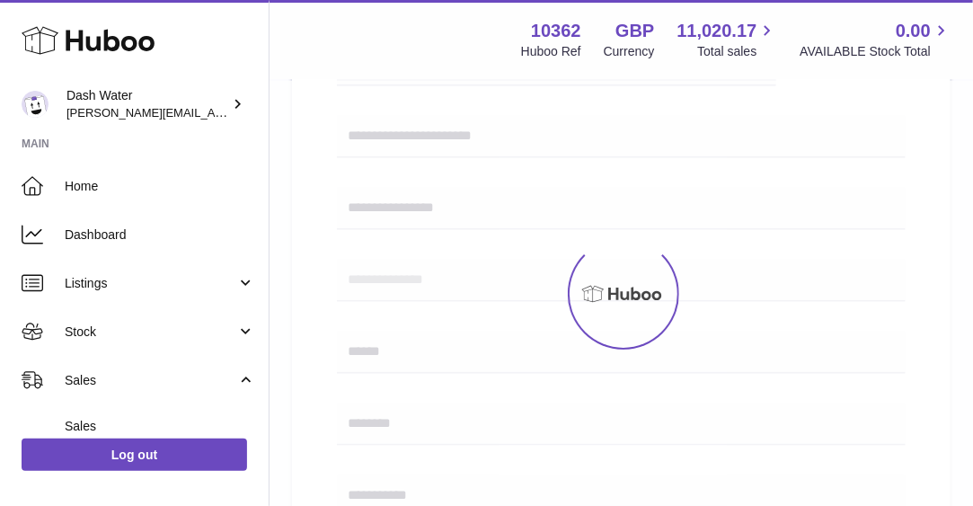
scroll to position [0, 0]
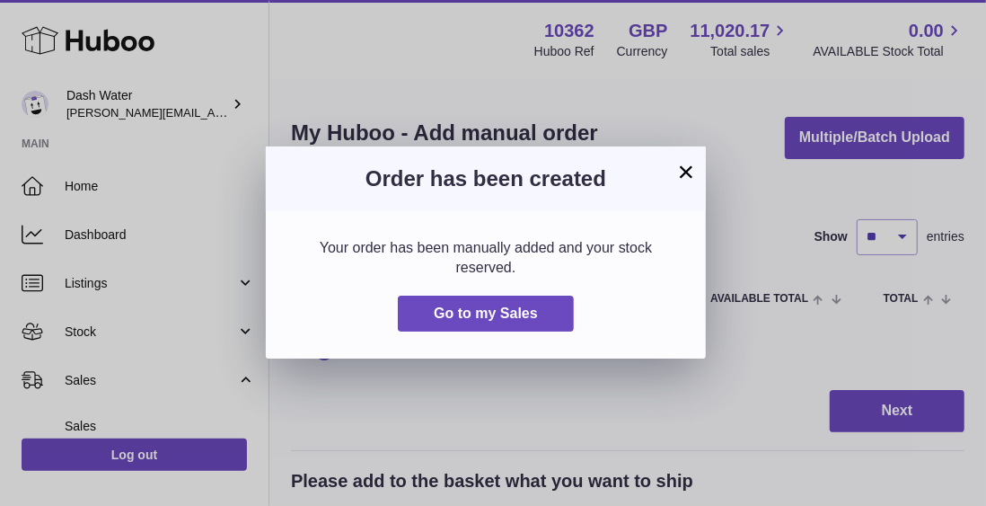
click at [682, 173] on button "×" at bounding box center [686, 172] width 22 height 22
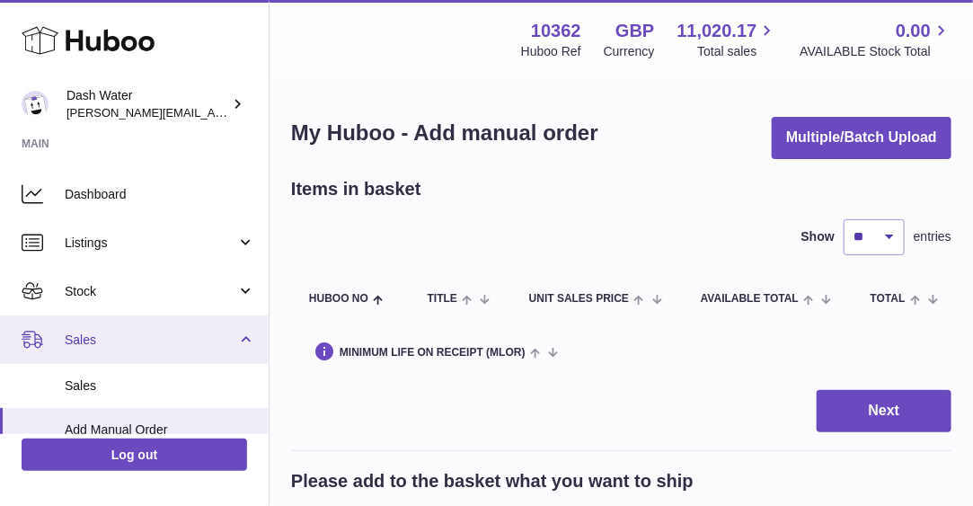
scroll to position [45, 0]
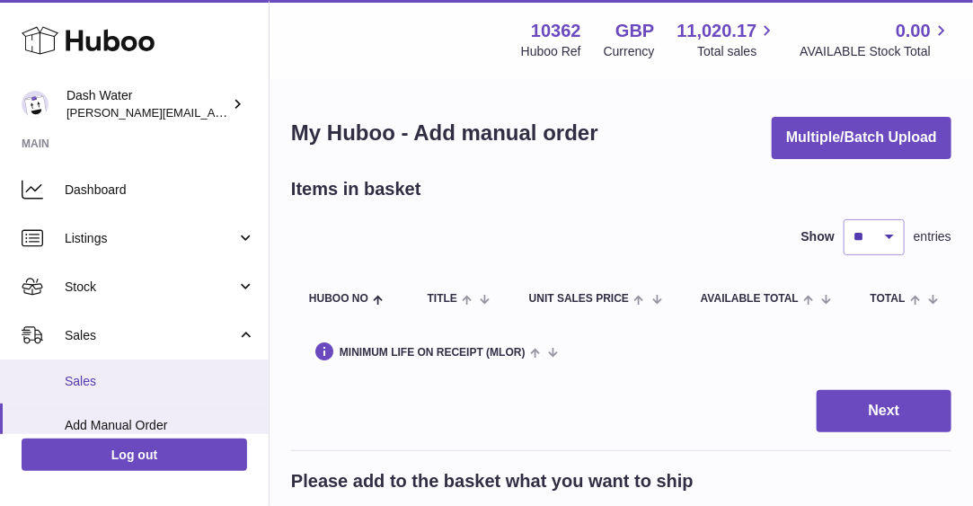
click at [156, 368] on link "Sales" at bounding box center [134, 381] width 269 height 44
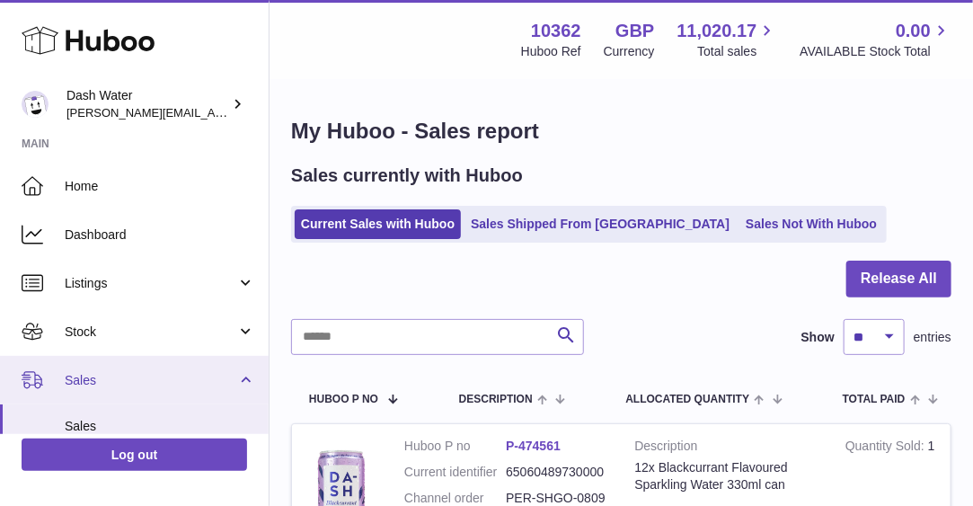
scroll to position [237, 0]
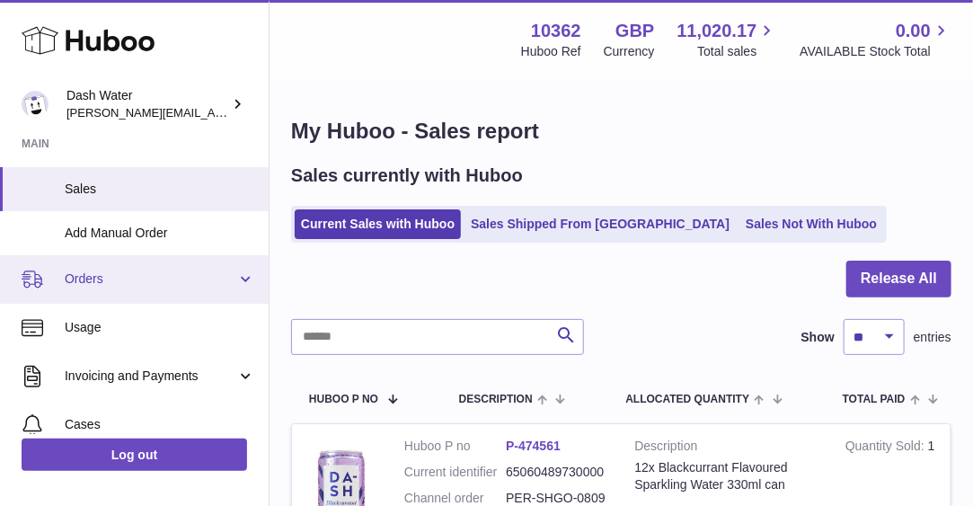
click at [153, 278] on span "Orders" at bounding box center [151, 278] width 172 height 17
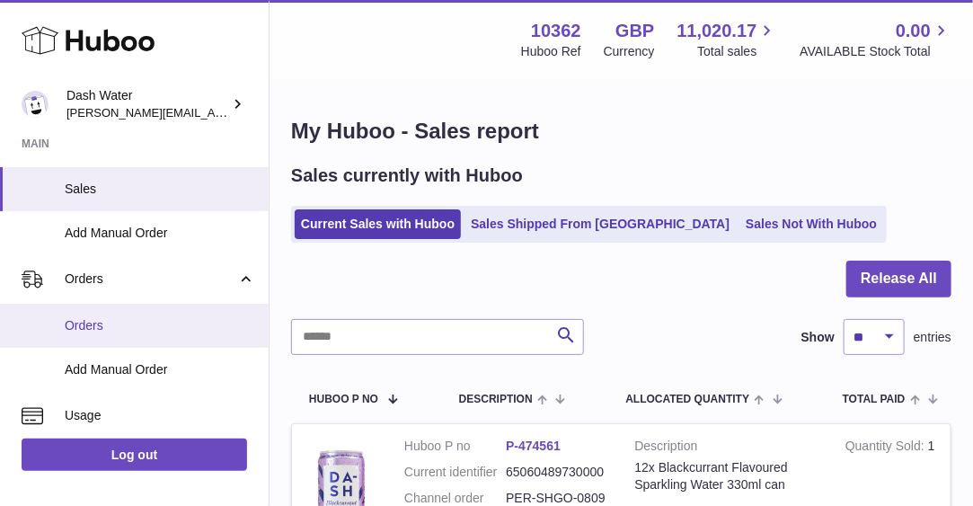
click at [159, 313] on link "Orders" at bounding box center [134, 326] width 269 height 44
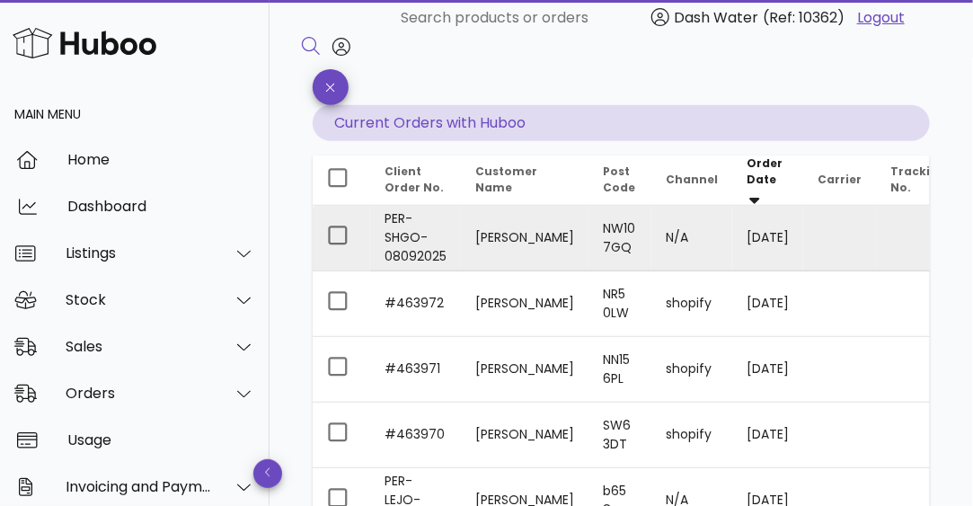
click at [461, 235] on td "PER-SHGO-08092025" at bounding box center [415, 239] width 91 height 66
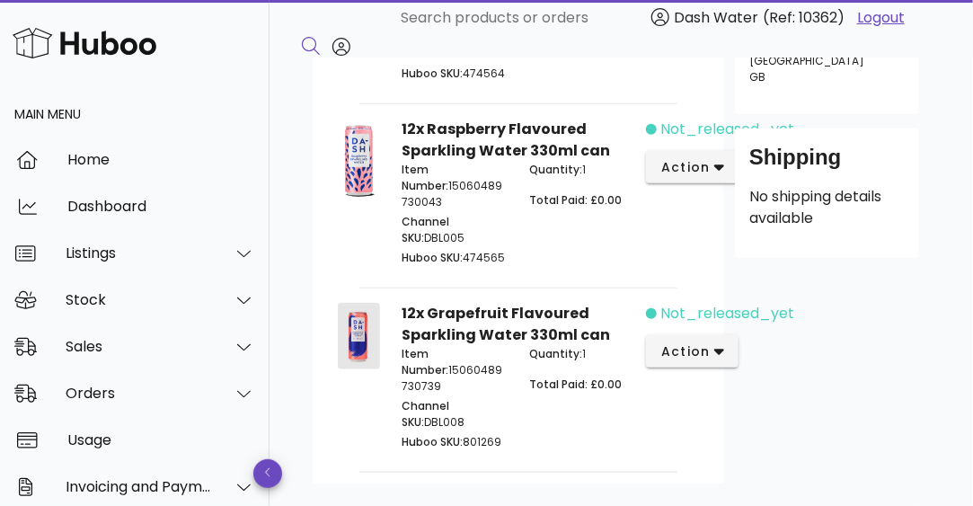
scroll to position [462, 0]
click at [876, 19] on link "Logout" at bounding box center [881, 18] width 48 height 22
